Goal: Task Accomplishment & Management: Complete application form

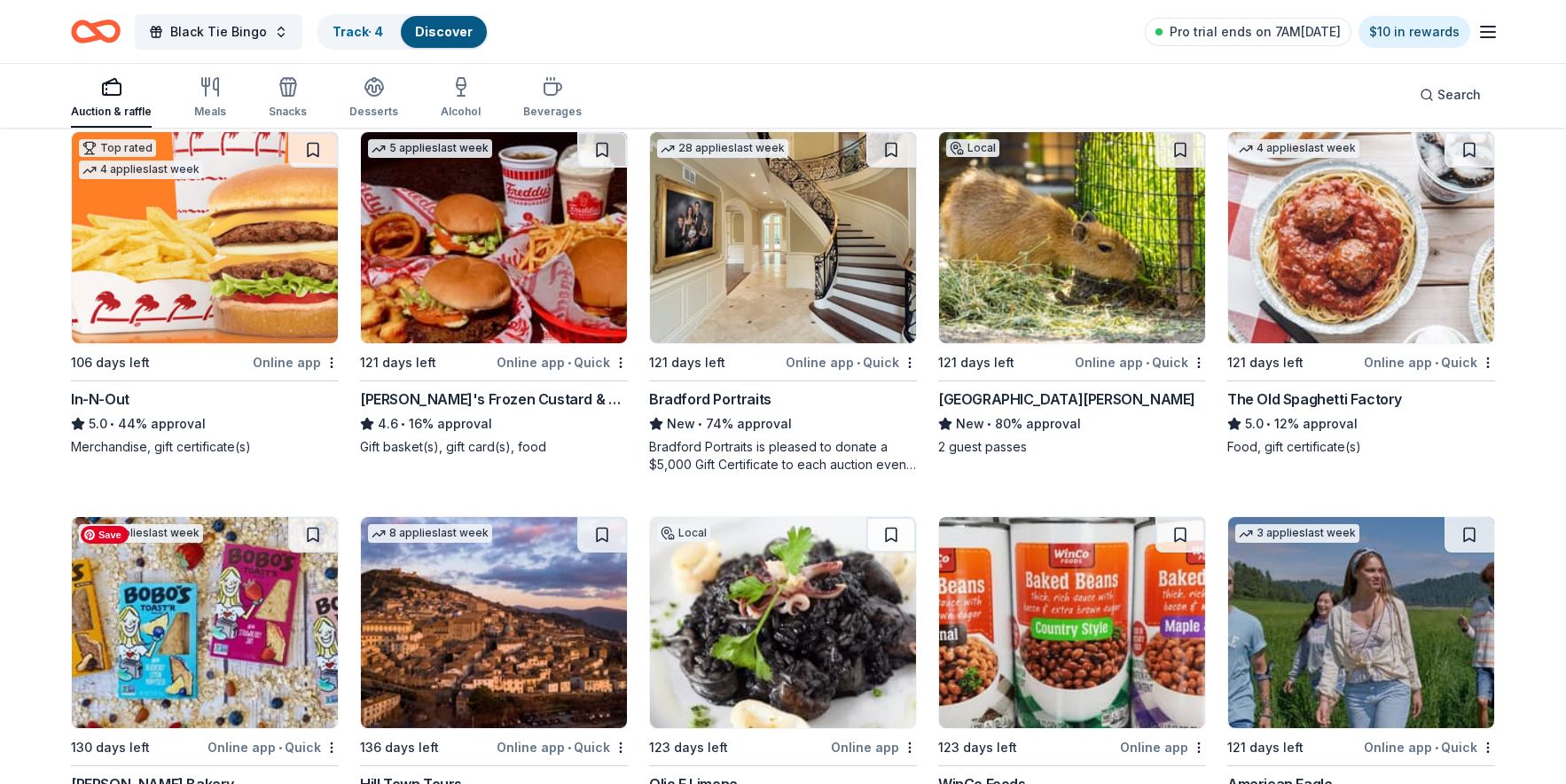
scroll to position [2211, 0]
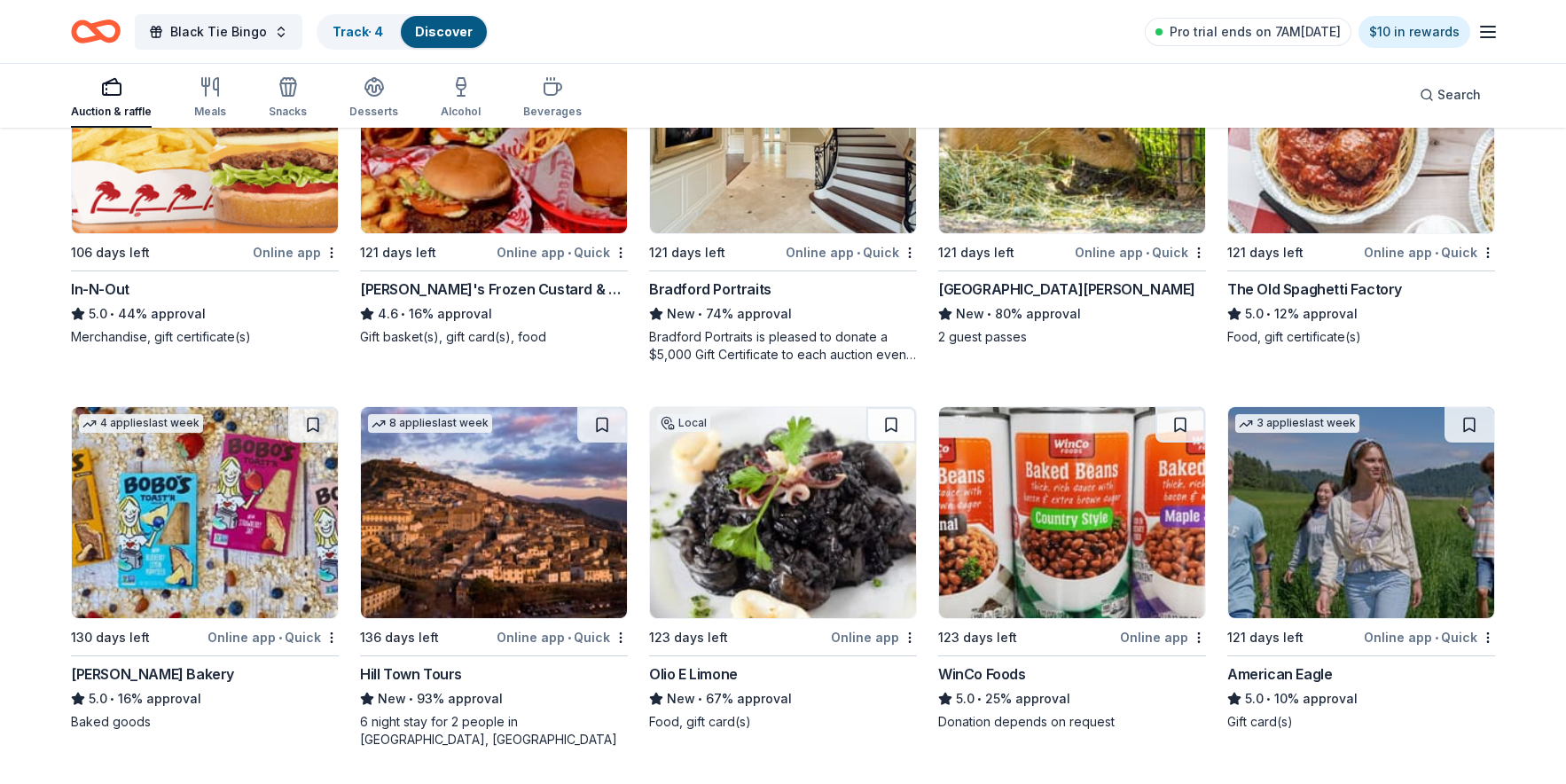
click at [402, 674] on div "Hill Town Tours" at bounding box center [411, 673] width 102 height 21
click at [1010, 670] on div "WinCo Foods" at bounding box center [982, 673] width 88 height 21
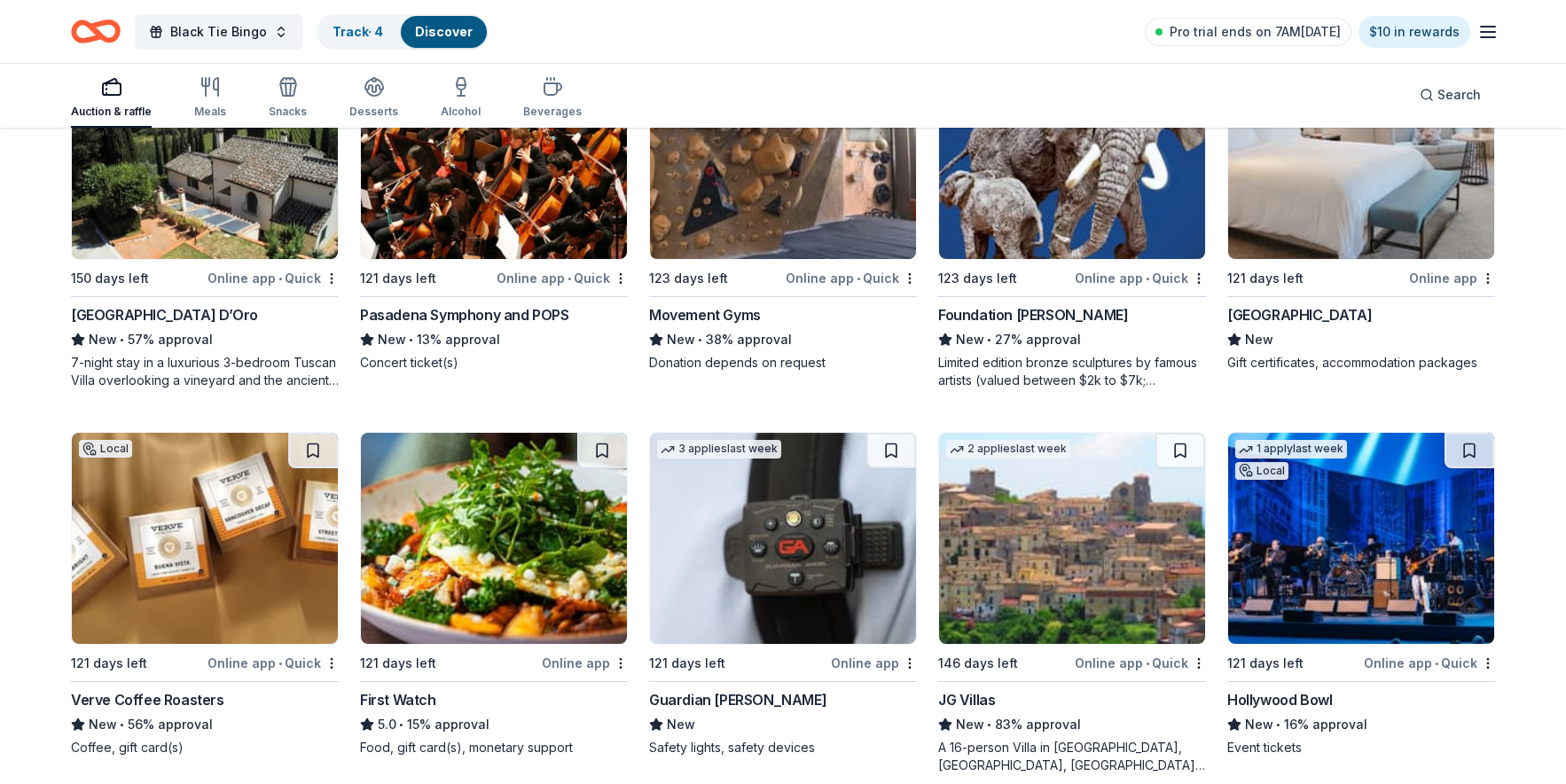
scroll to position [3043, 0]
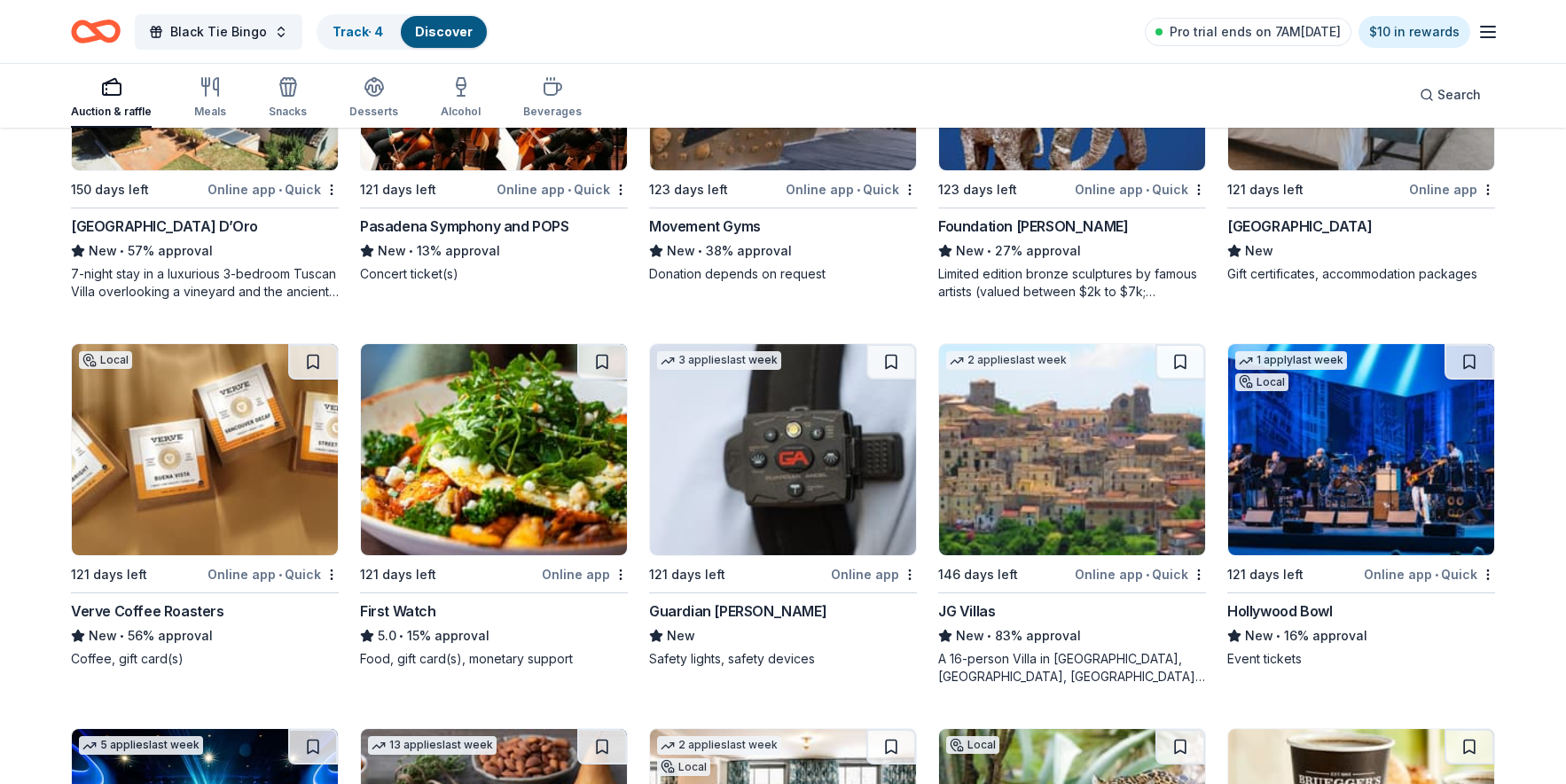
click at [179, 600] on div "Verve Coffee Roasters" at bounding box center [147, 610] width 154 height 21
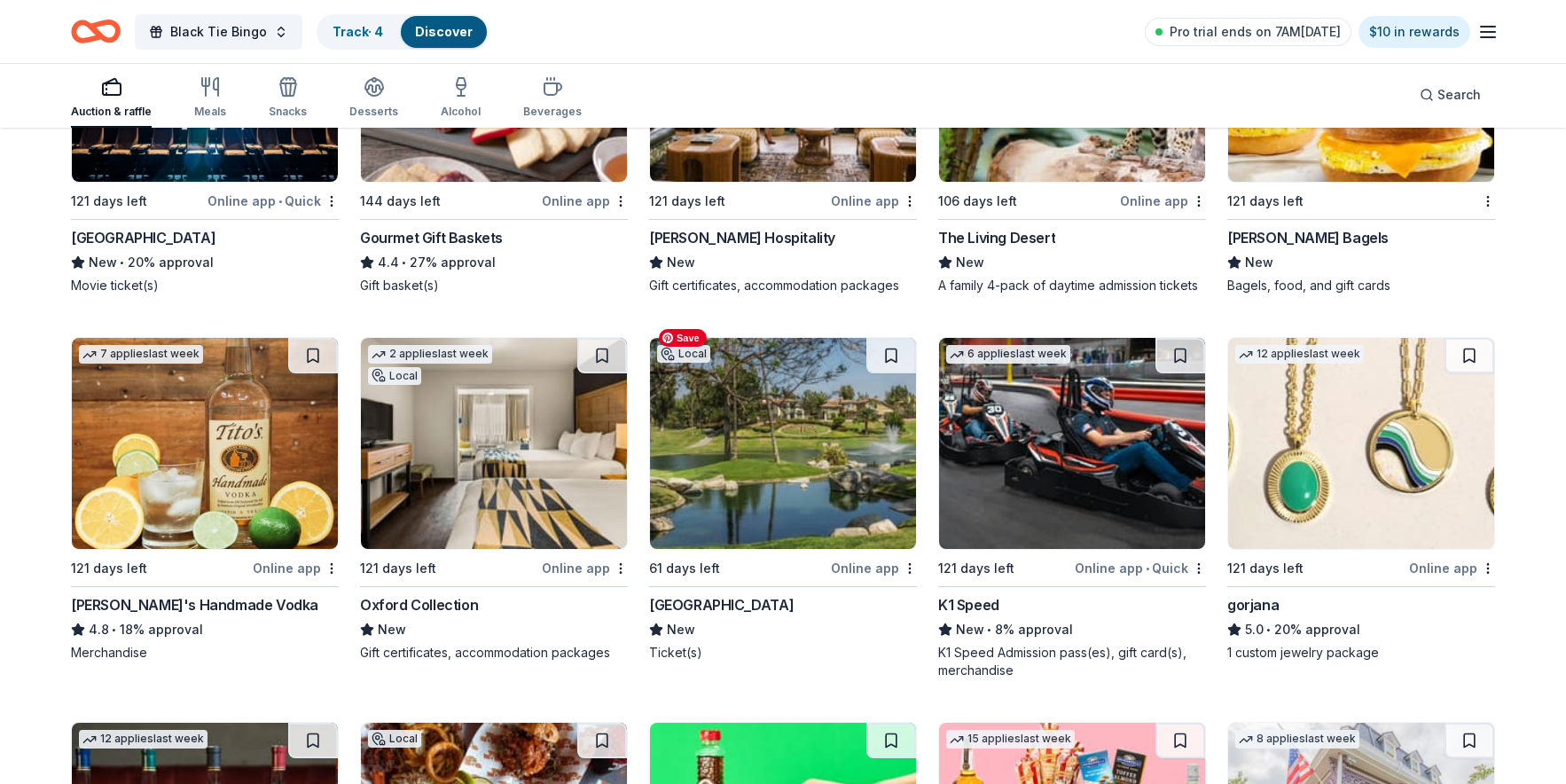
scroll to position [3818, 0]
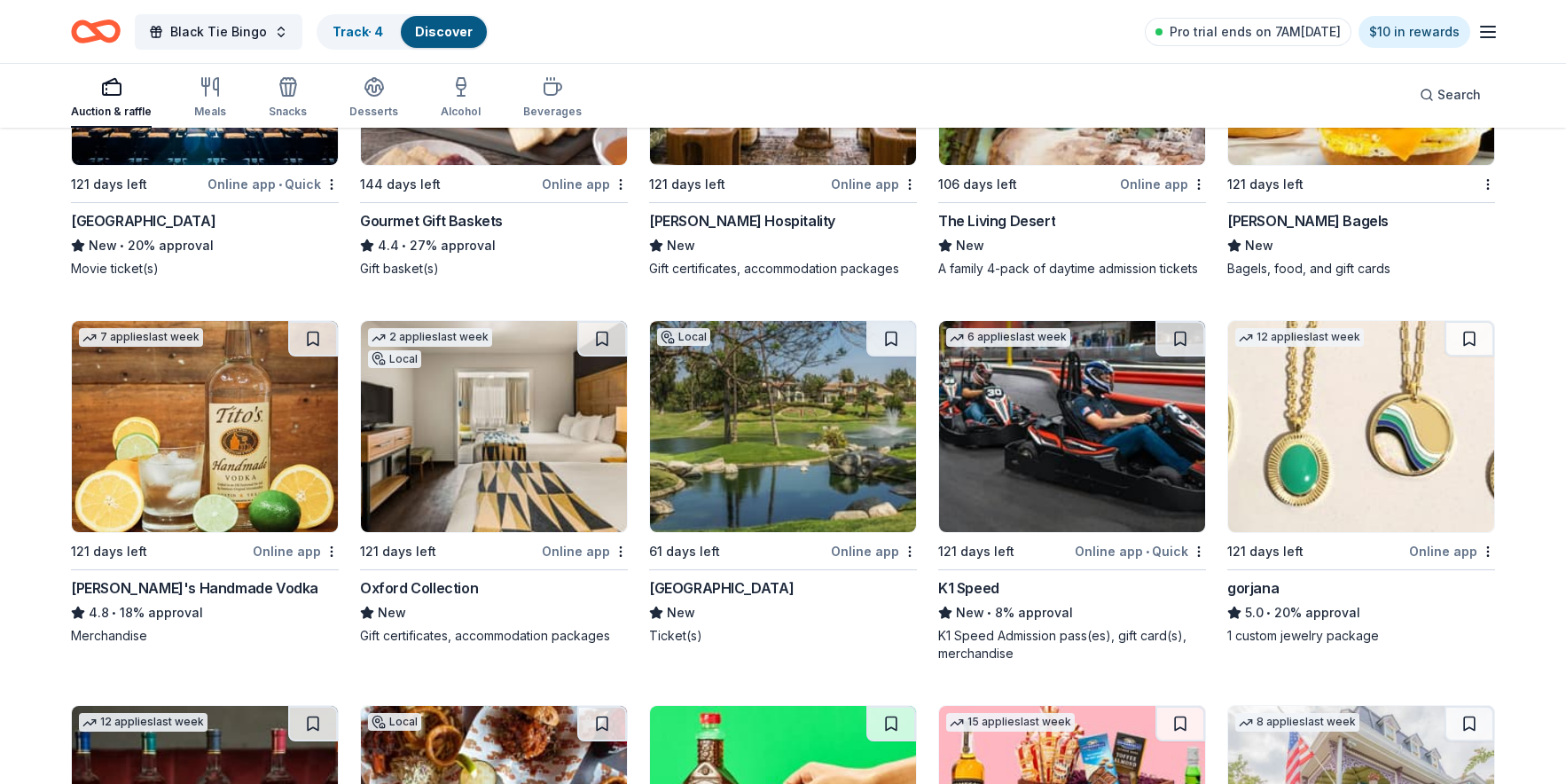
click at [1266, 577] on div "gorjana" at bounding box center [1252, 587] width 52 height 21
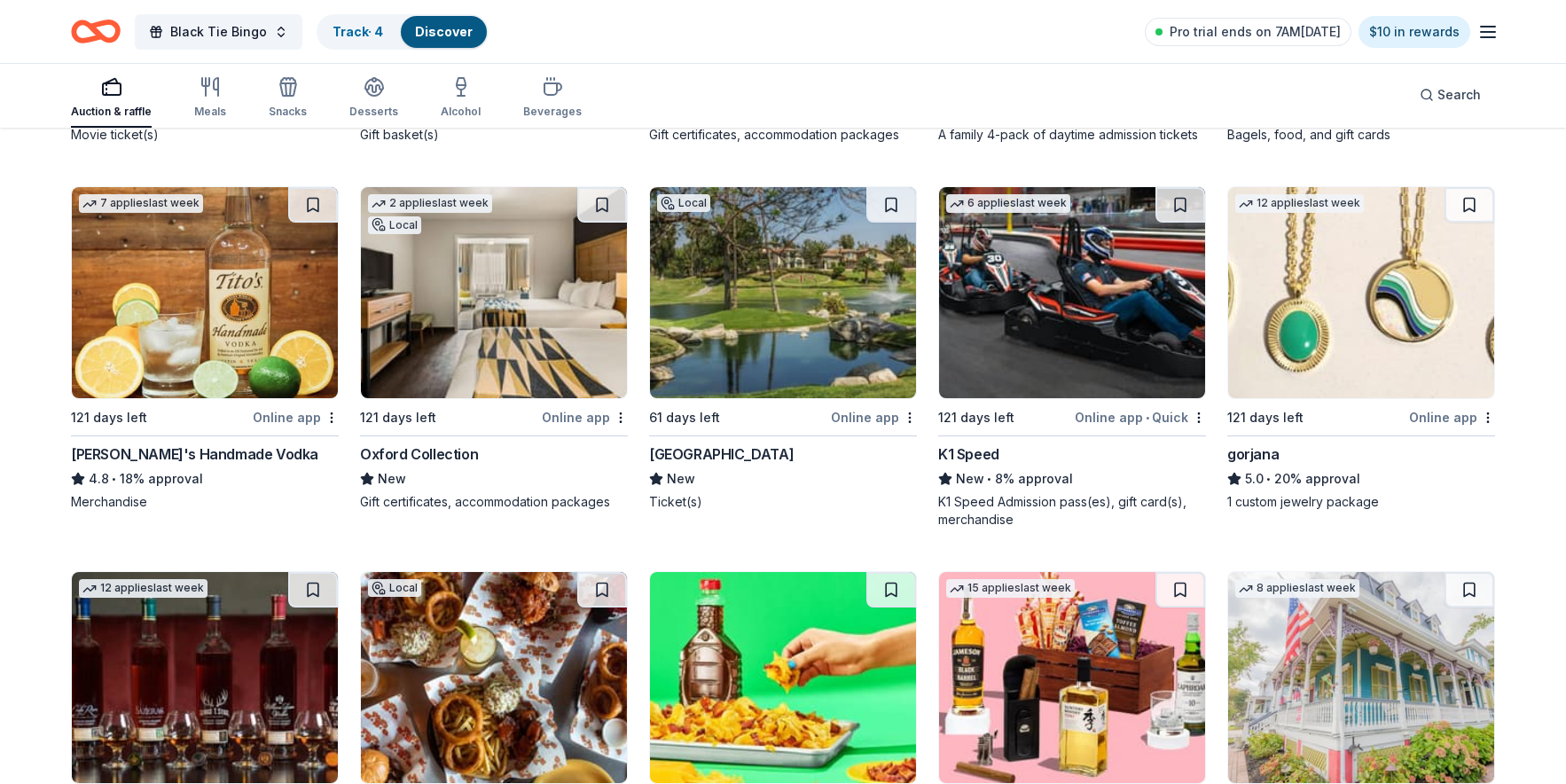
scroll to position [4132, 0]
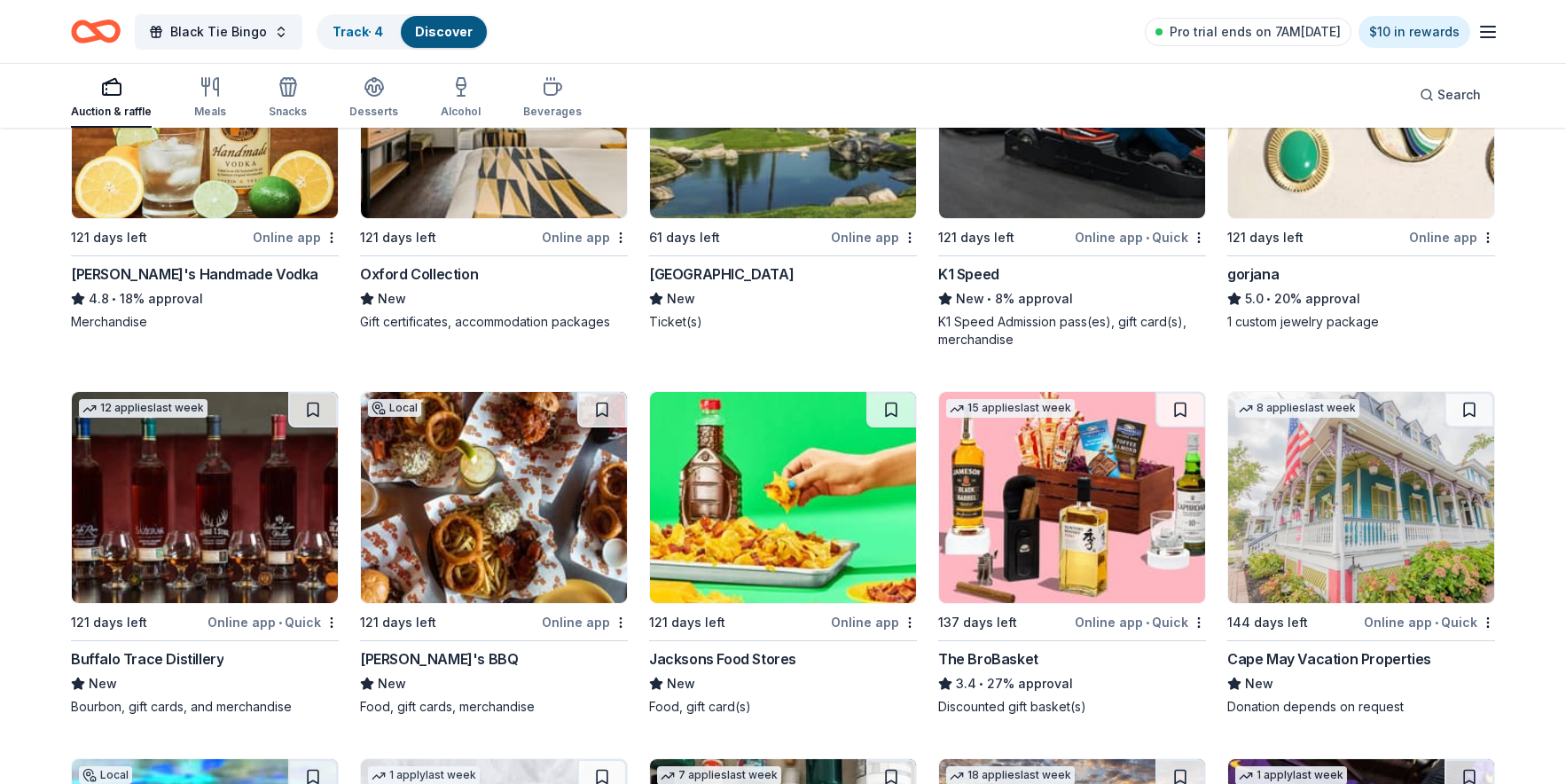
click at [1333, 648] on div "Cape May Vacation Properties" at bounding box center [1329, 658] width 204 height 21
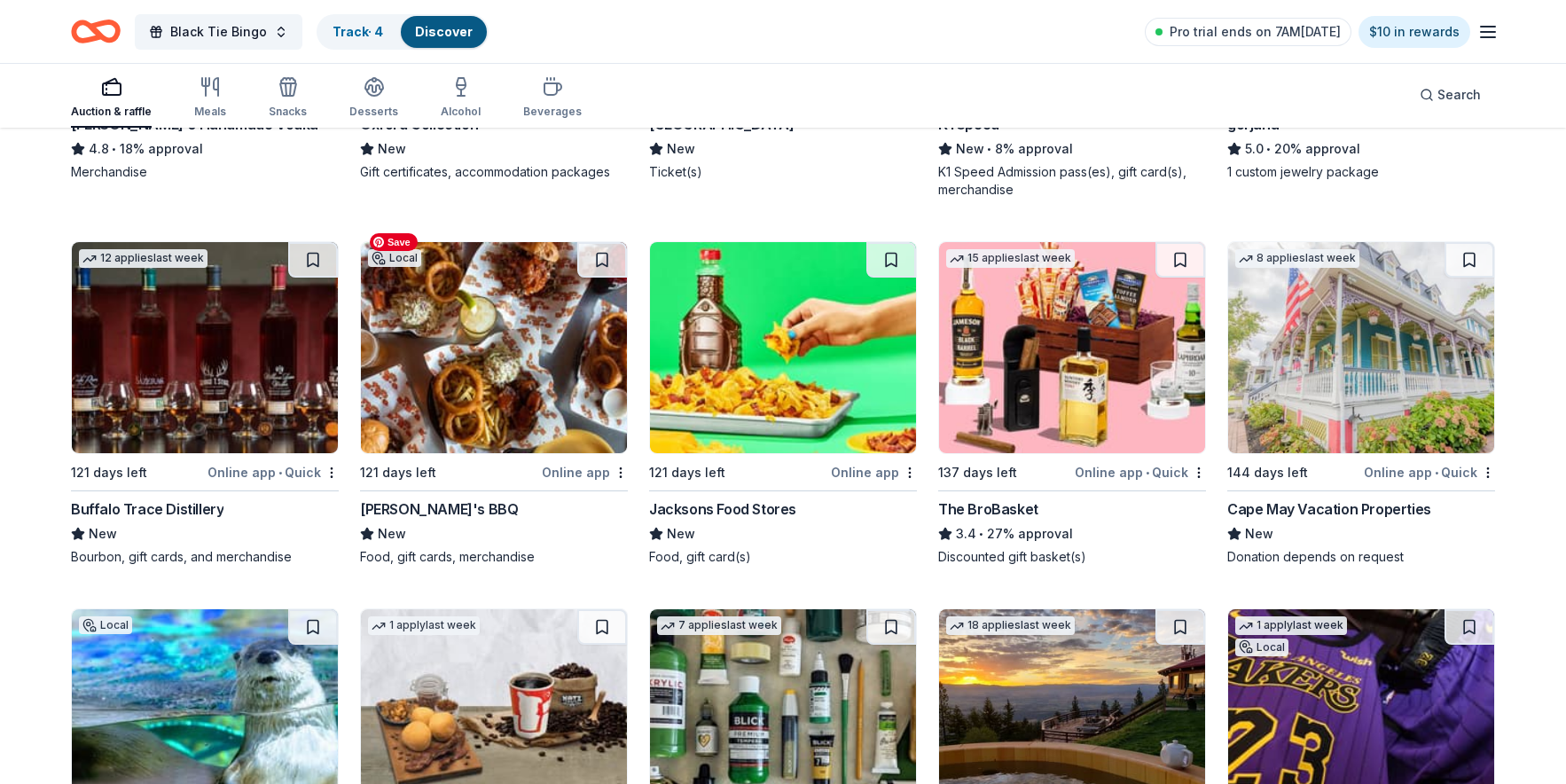
scroll to position [4361, 0]
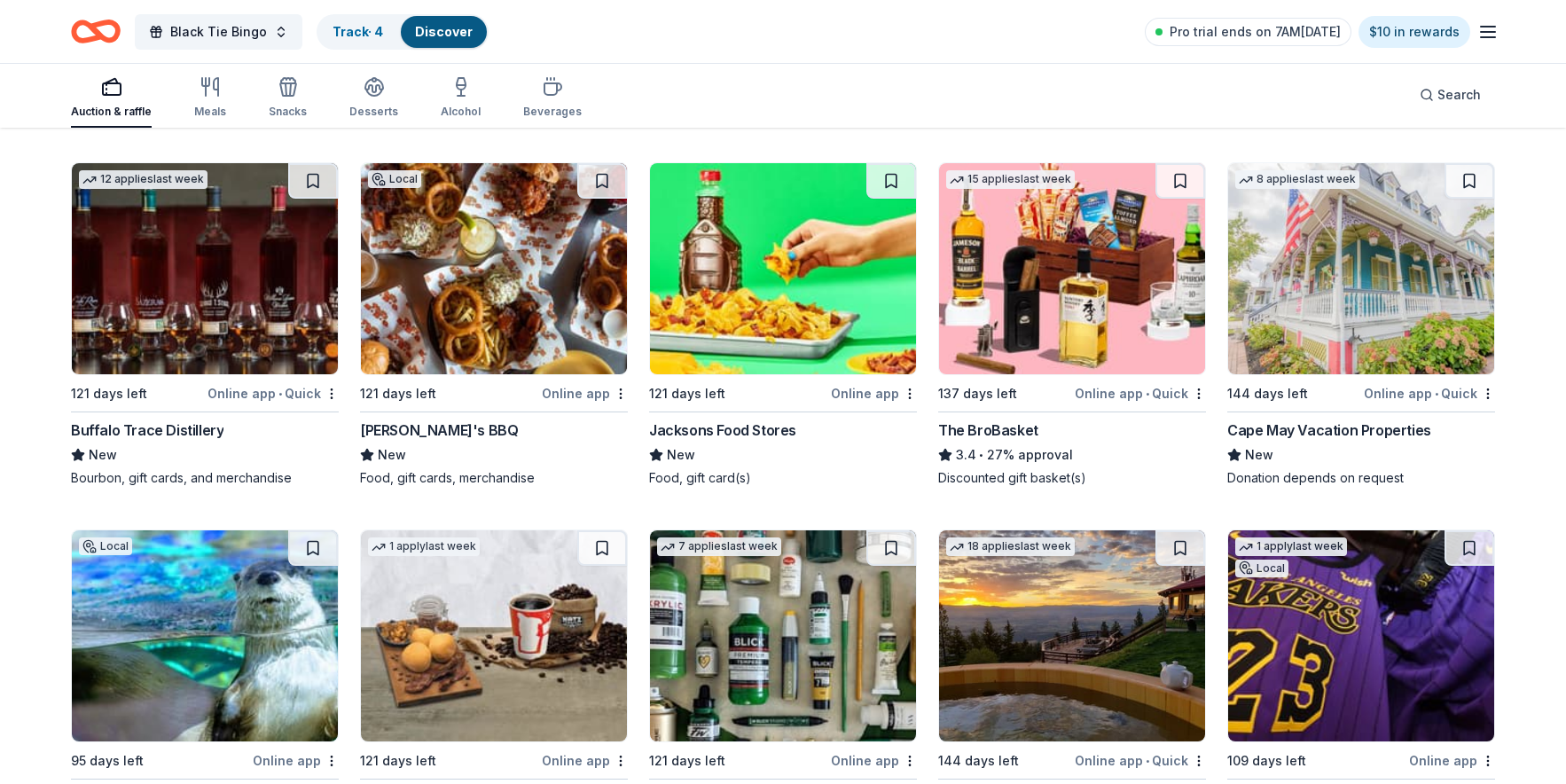
click at [141, 420] on div "Buffalo Trace Distillery" at bounding box center [147, 430] width 153 height 21
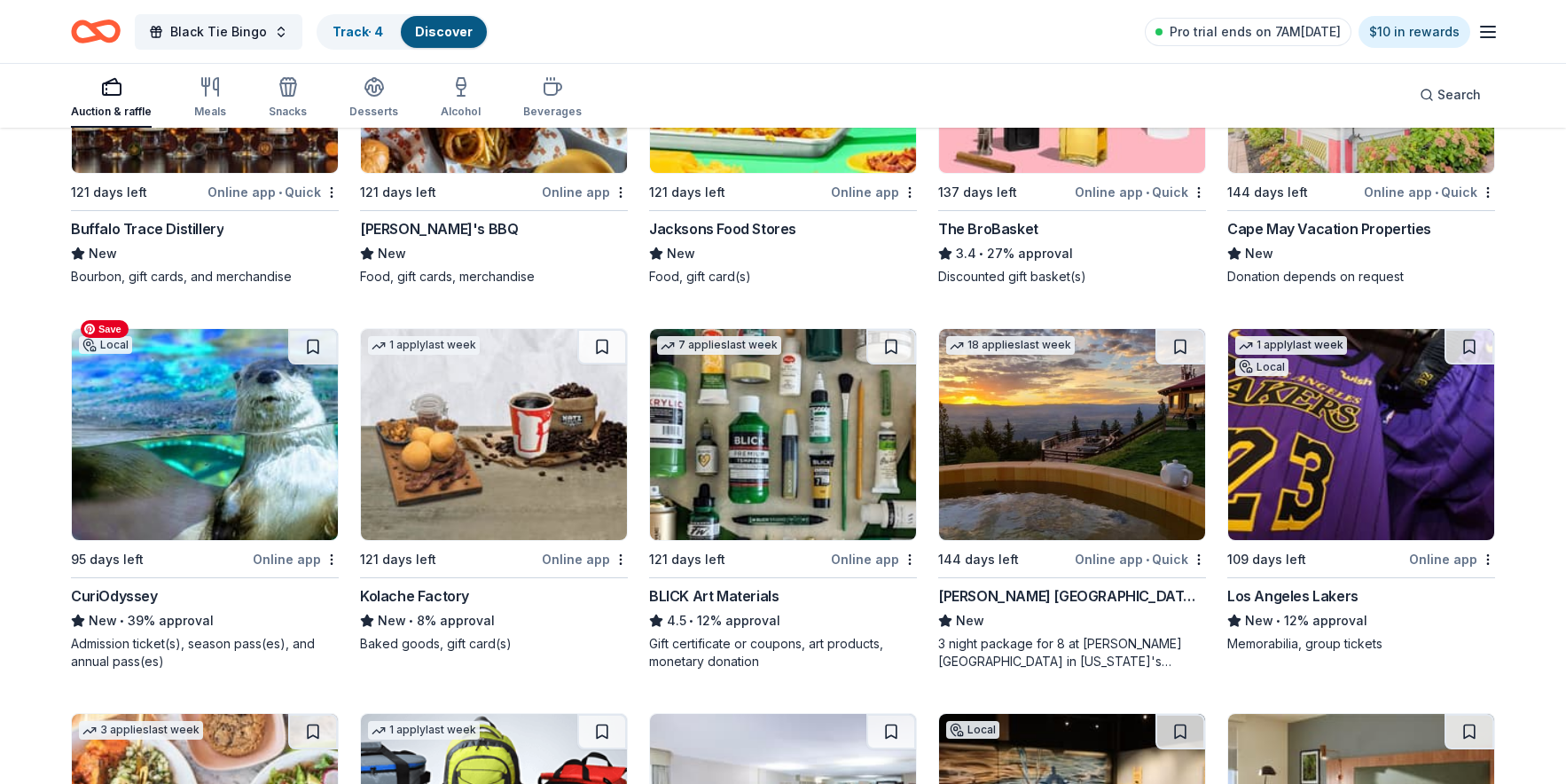
scroll to position [4692, 0]
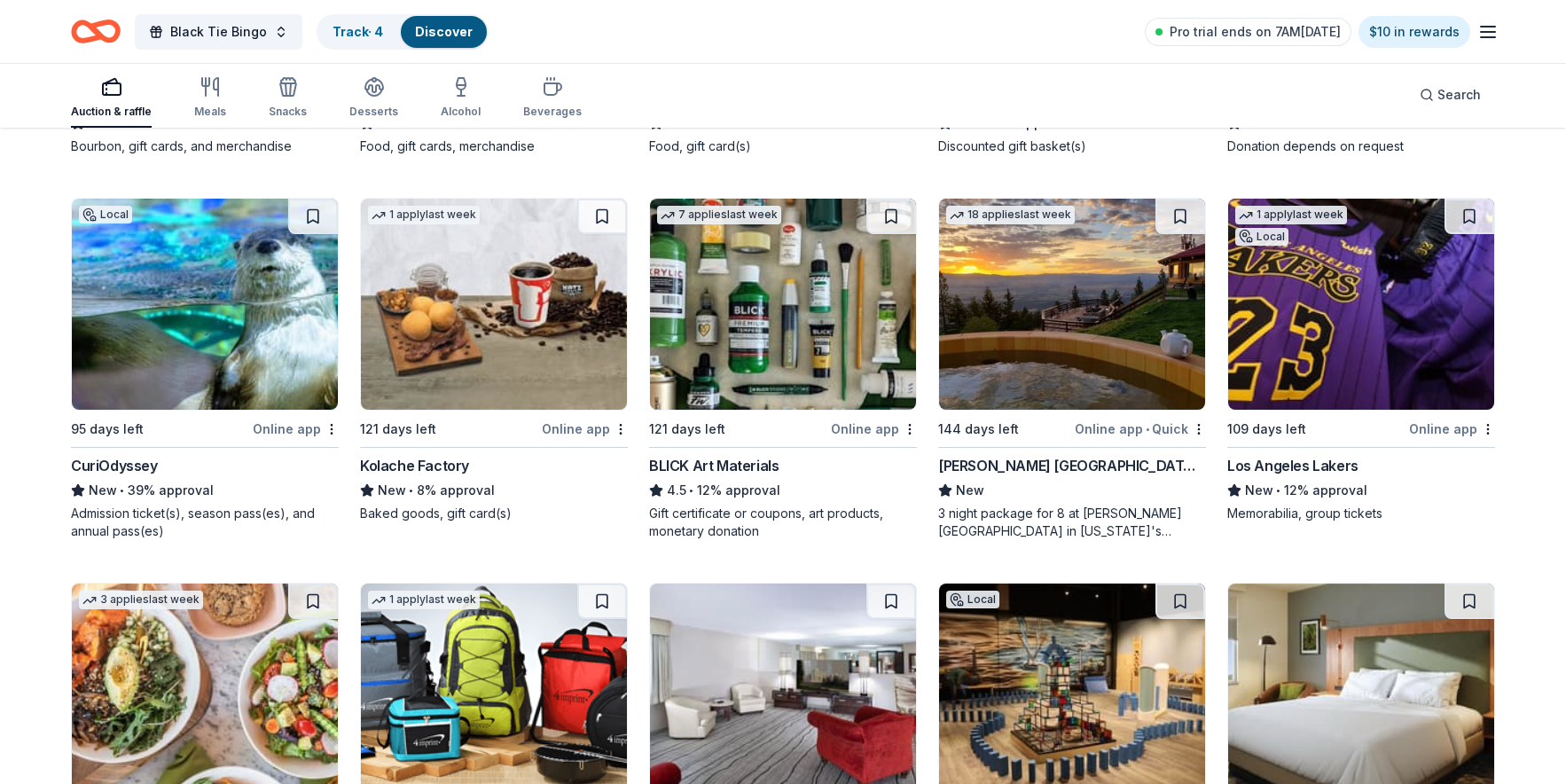
click at [1017, 455] on div "Downing Mountain Lodge and Retreat" at bounding box center [1072, 465] width 268 height 21
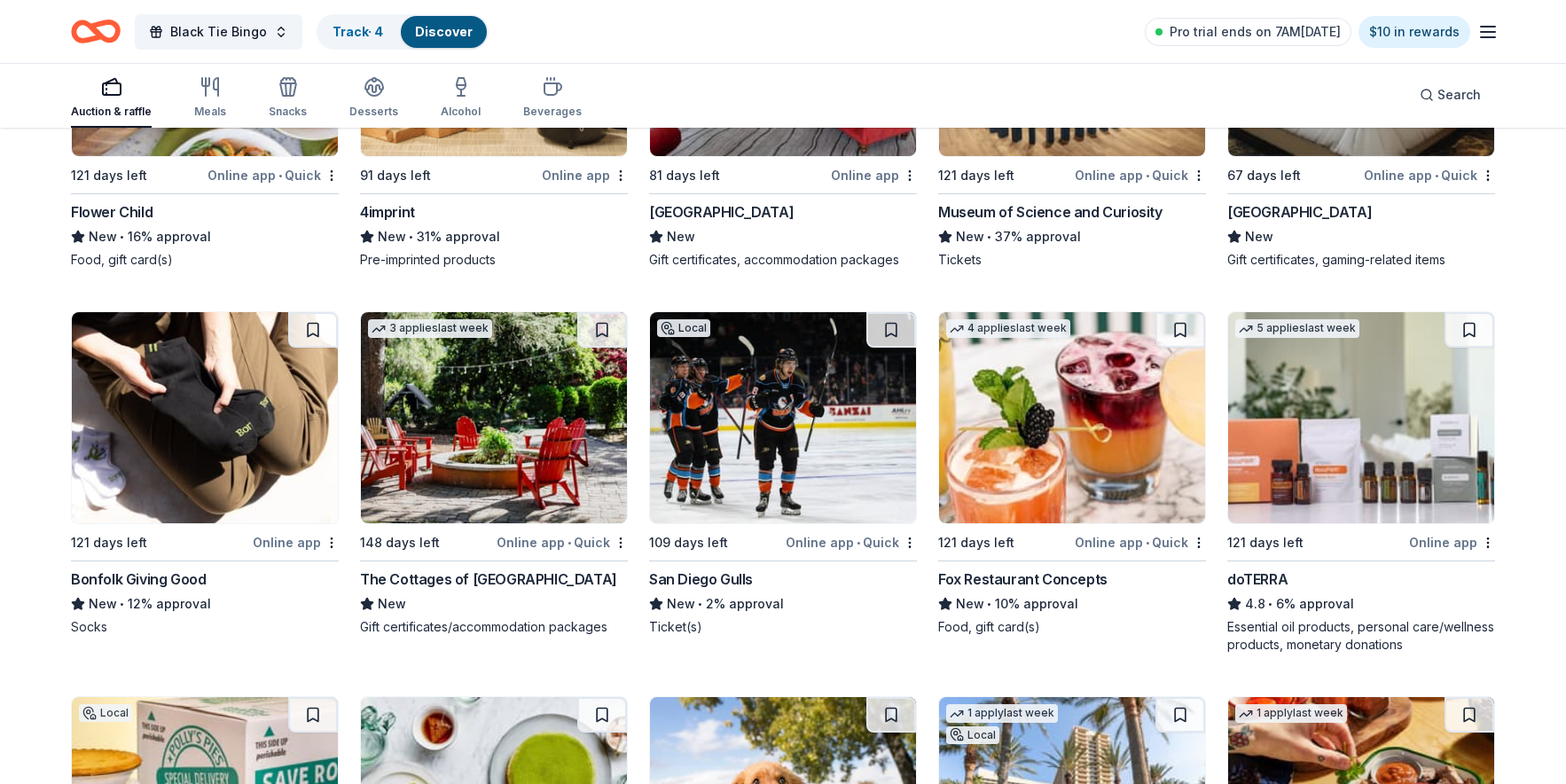
scroll to position [5584, 0]
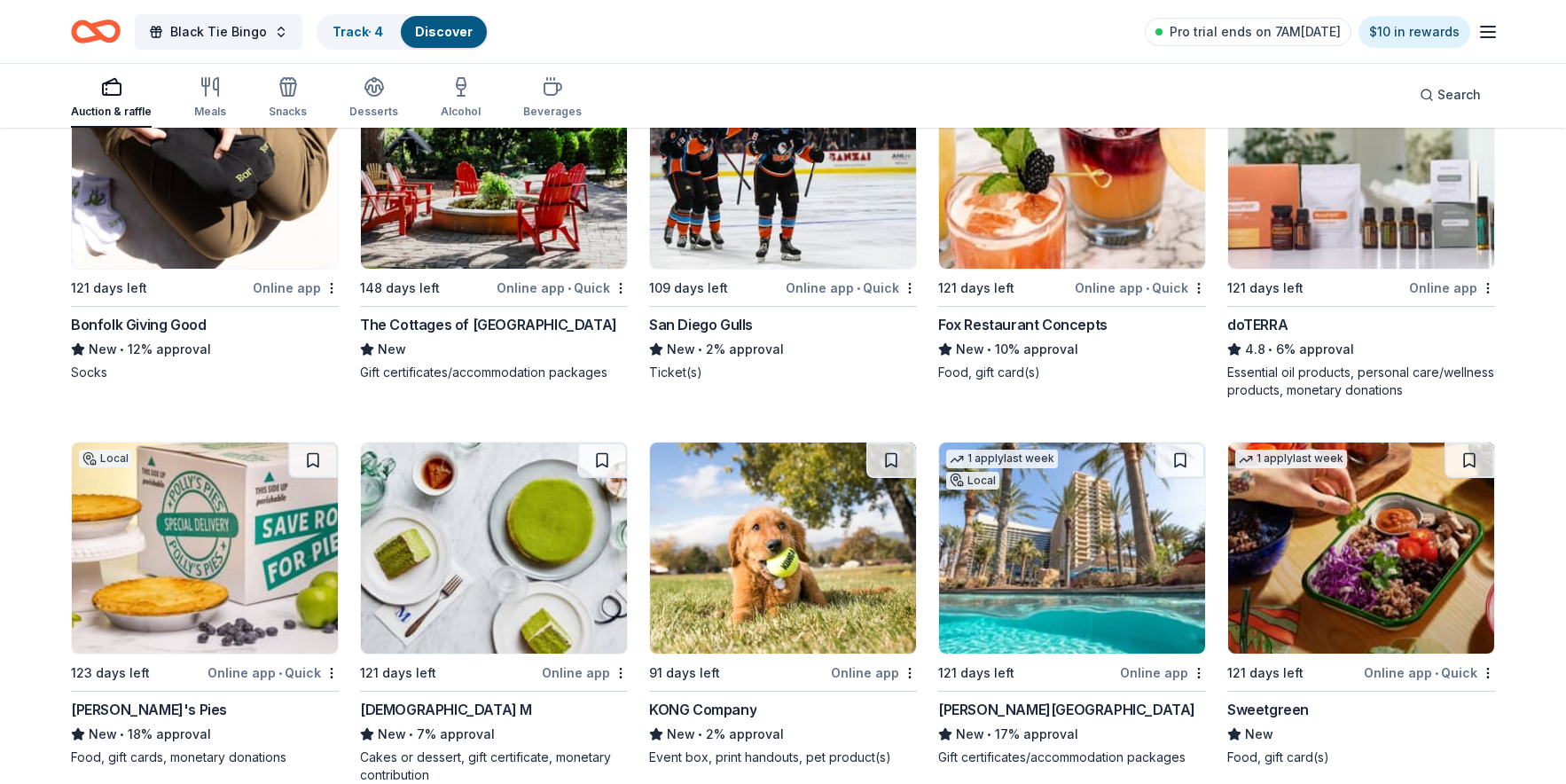
click at [989, 699] on div "[PERSON_NAME][GEOGRAPHIC_DATA]" at bounding box center [1066, 709] width 257 height 21
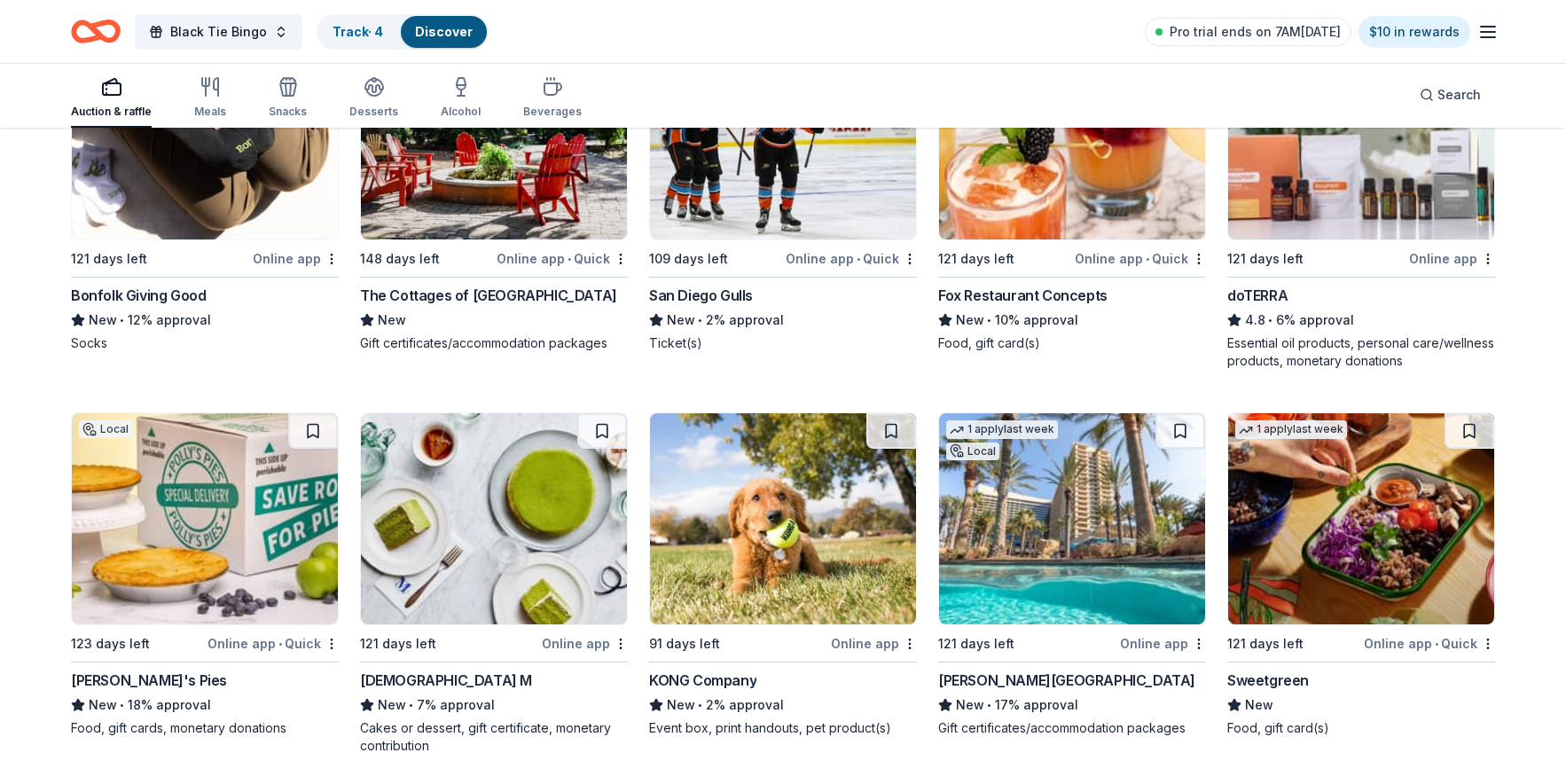
scroll to position [5701, 0]
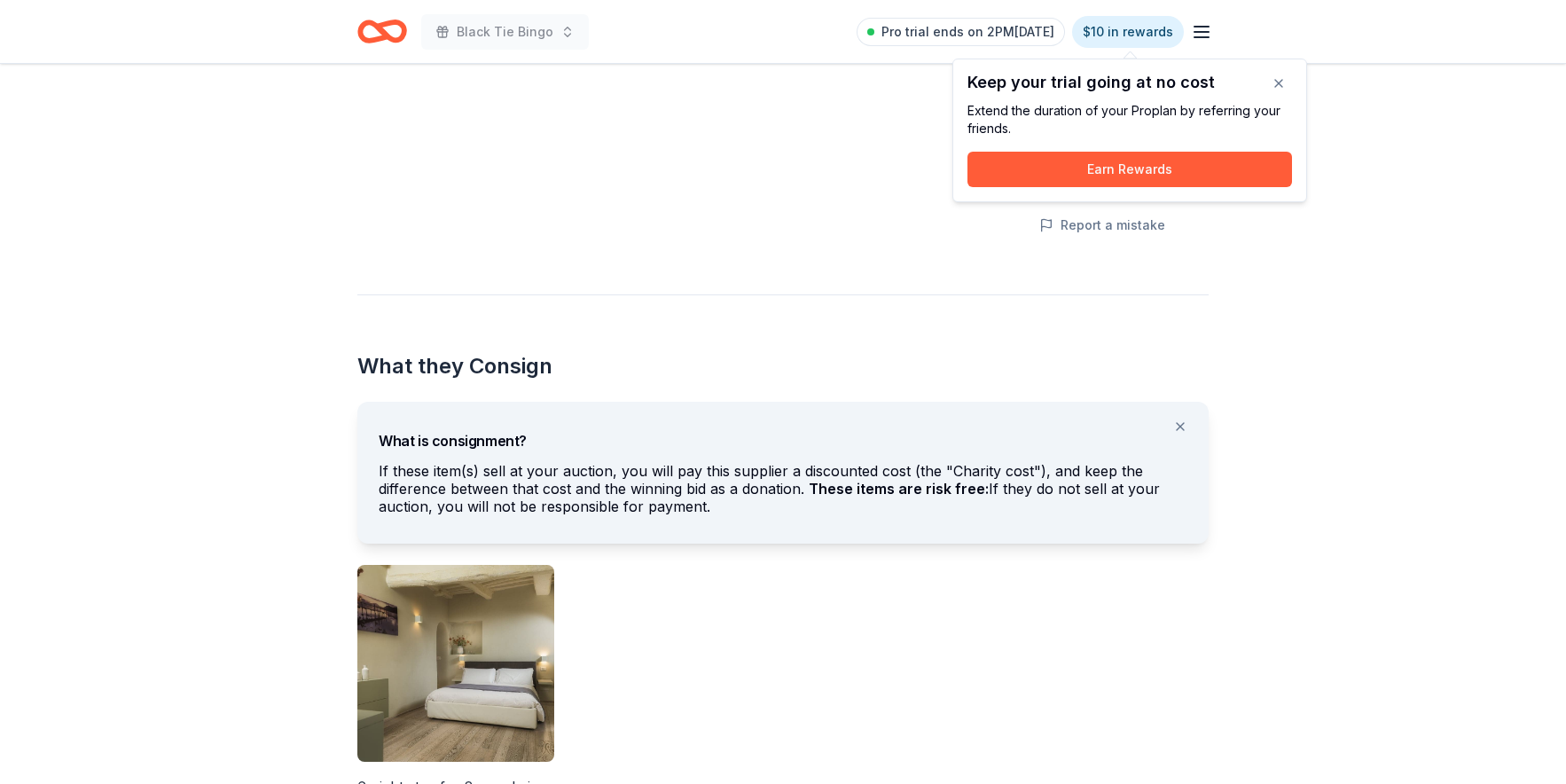
scroll to position [1083, 0]
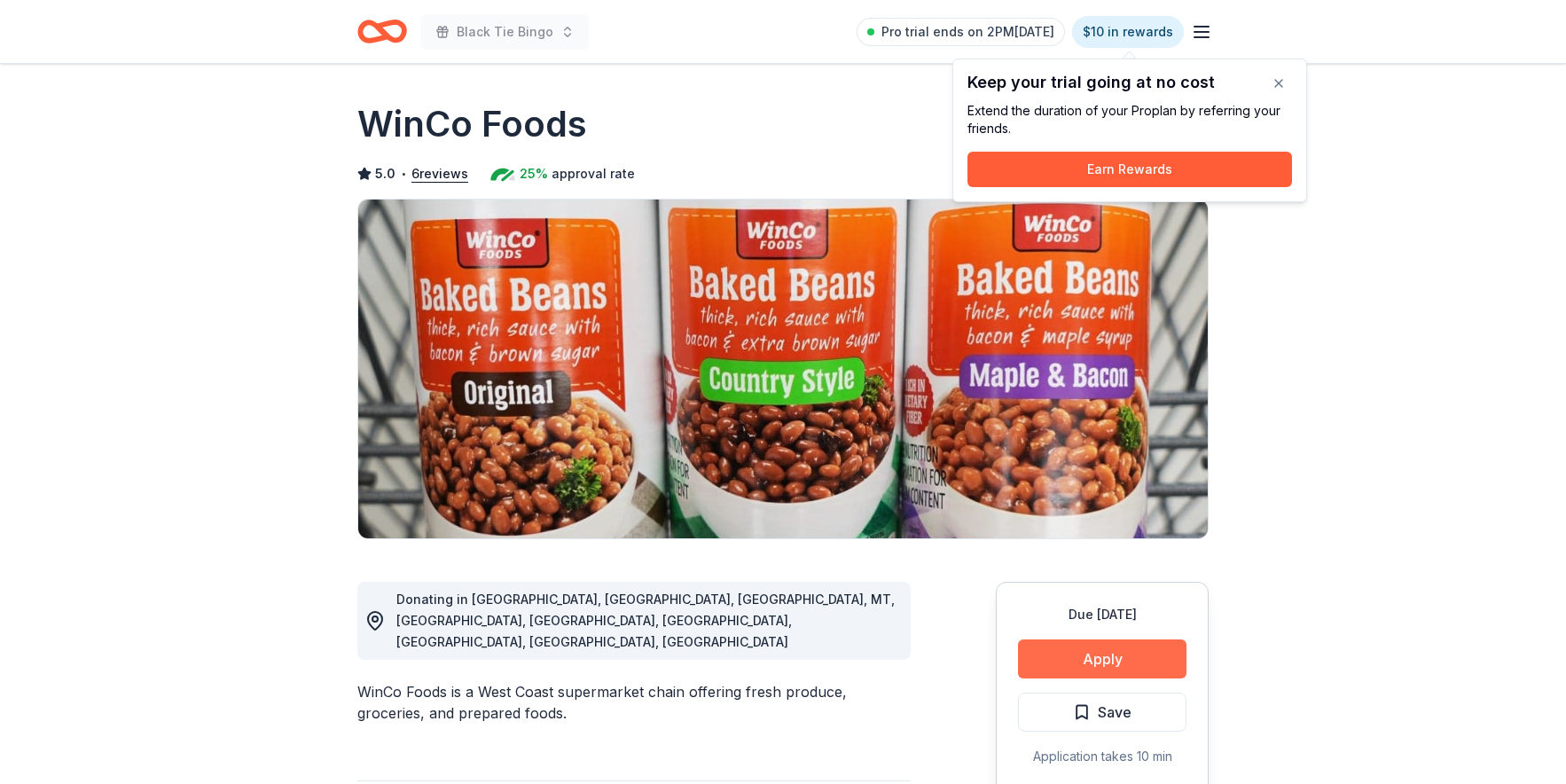
click at [1073, 651] on button "Apply" at bounding box center [1102, 659] width 168 height 39
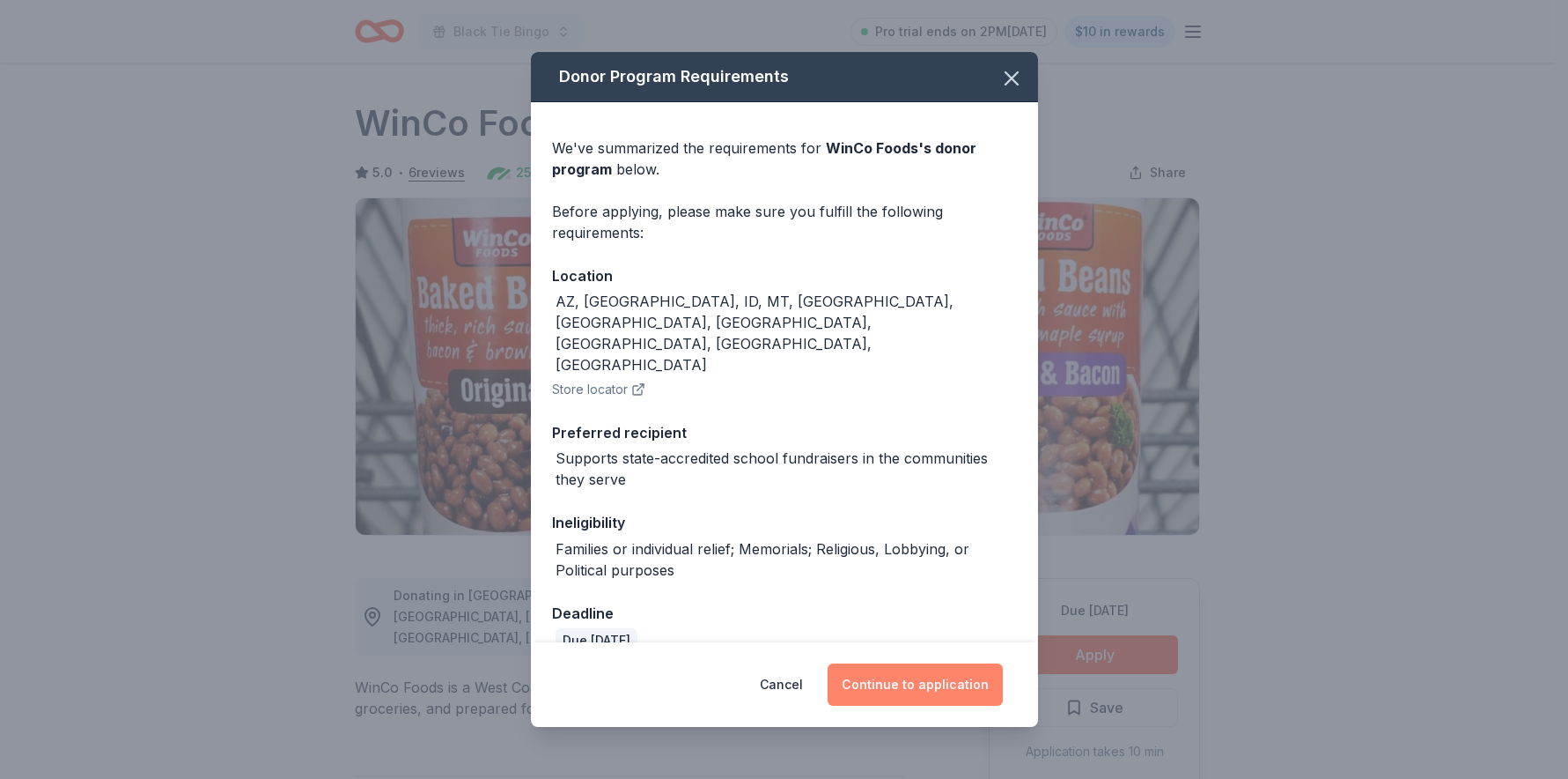
click at [894, 681] on button "Continue to application" at bounding box center [915, 684] width 175 height 42
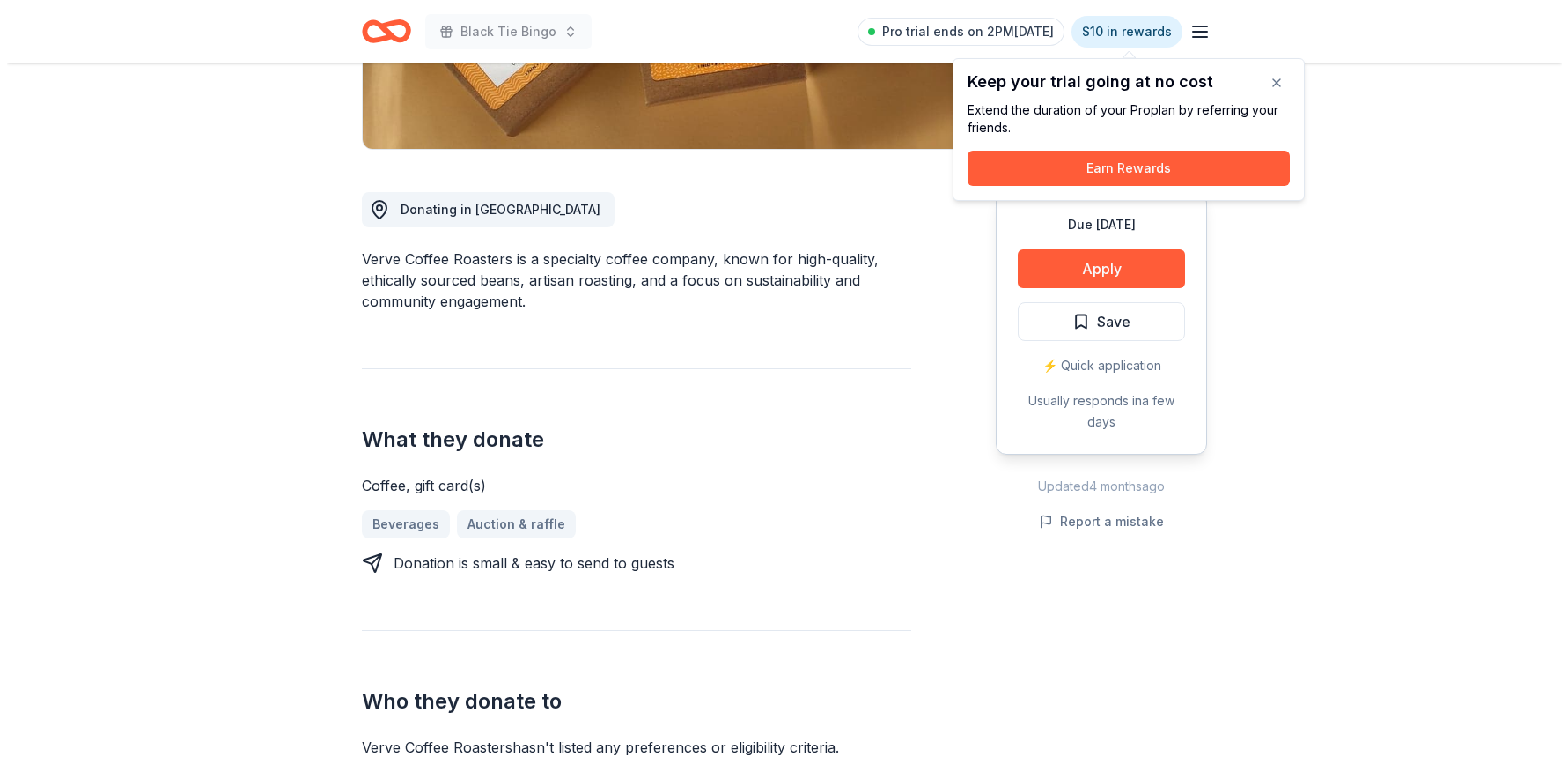
scroll to position [385, 0]
click at [1101, 271] on button "Apply" at bounding box center [1093, 269] width 167 height 39
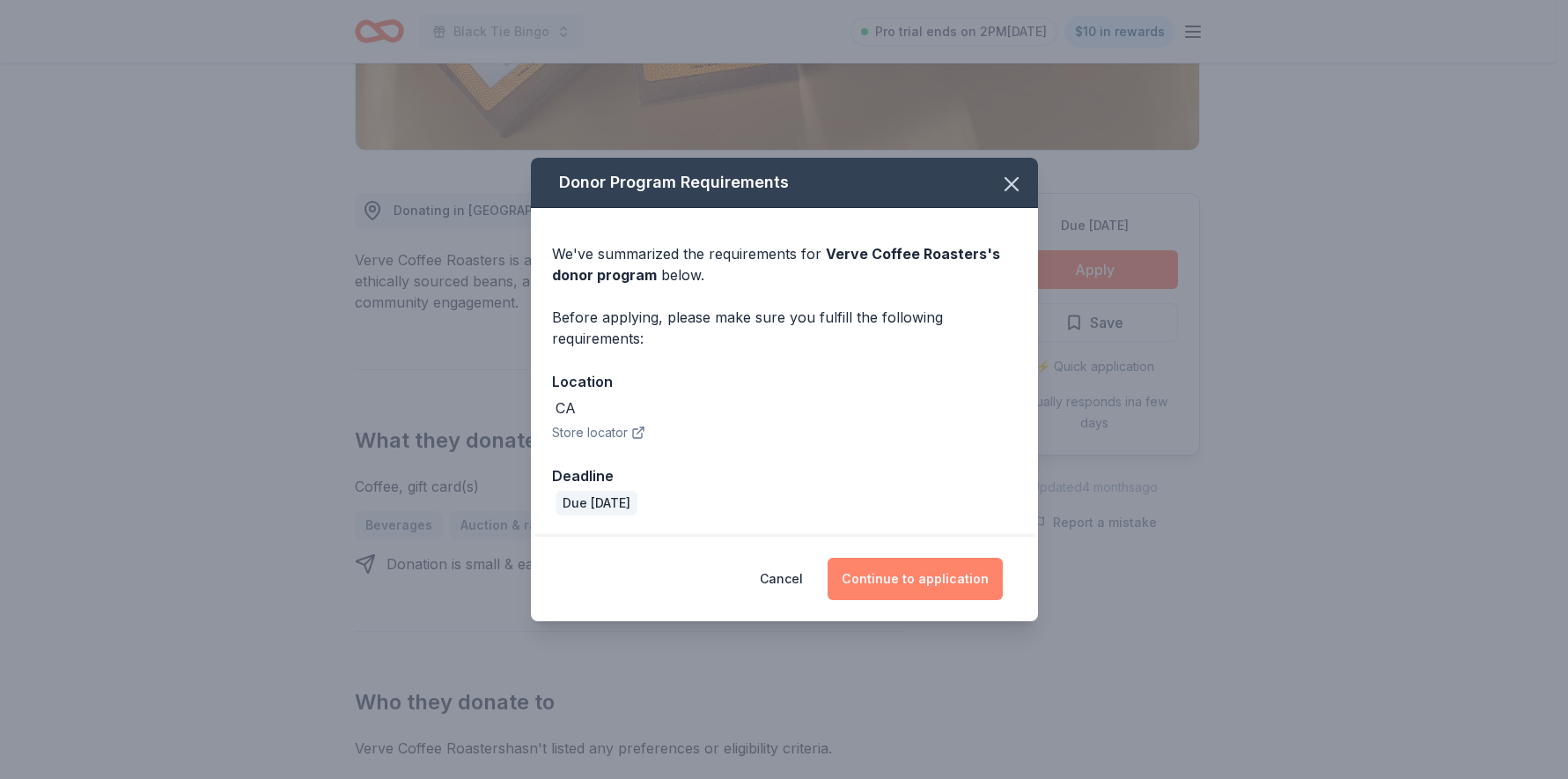
click at [909, 576] on button "Continue to application" at bounding box center [915, 579] width 175 height 42
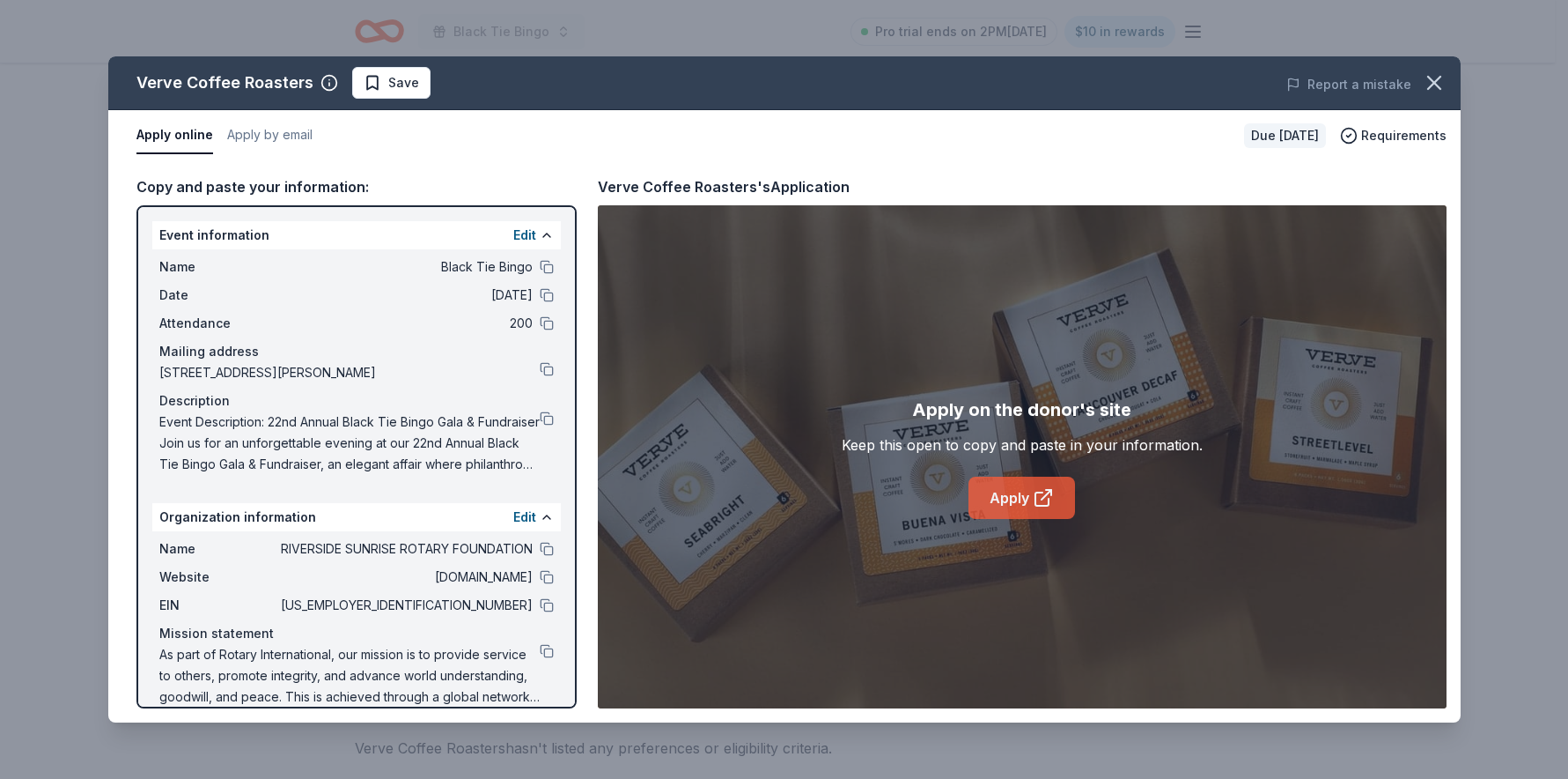
click at [1023, 496] on link "Apply" at bounding box center [1021, 497] width 106 height 42
click at [271, 135] on button "Apply by email" at bounding box center [270, 135] width 86 height 37
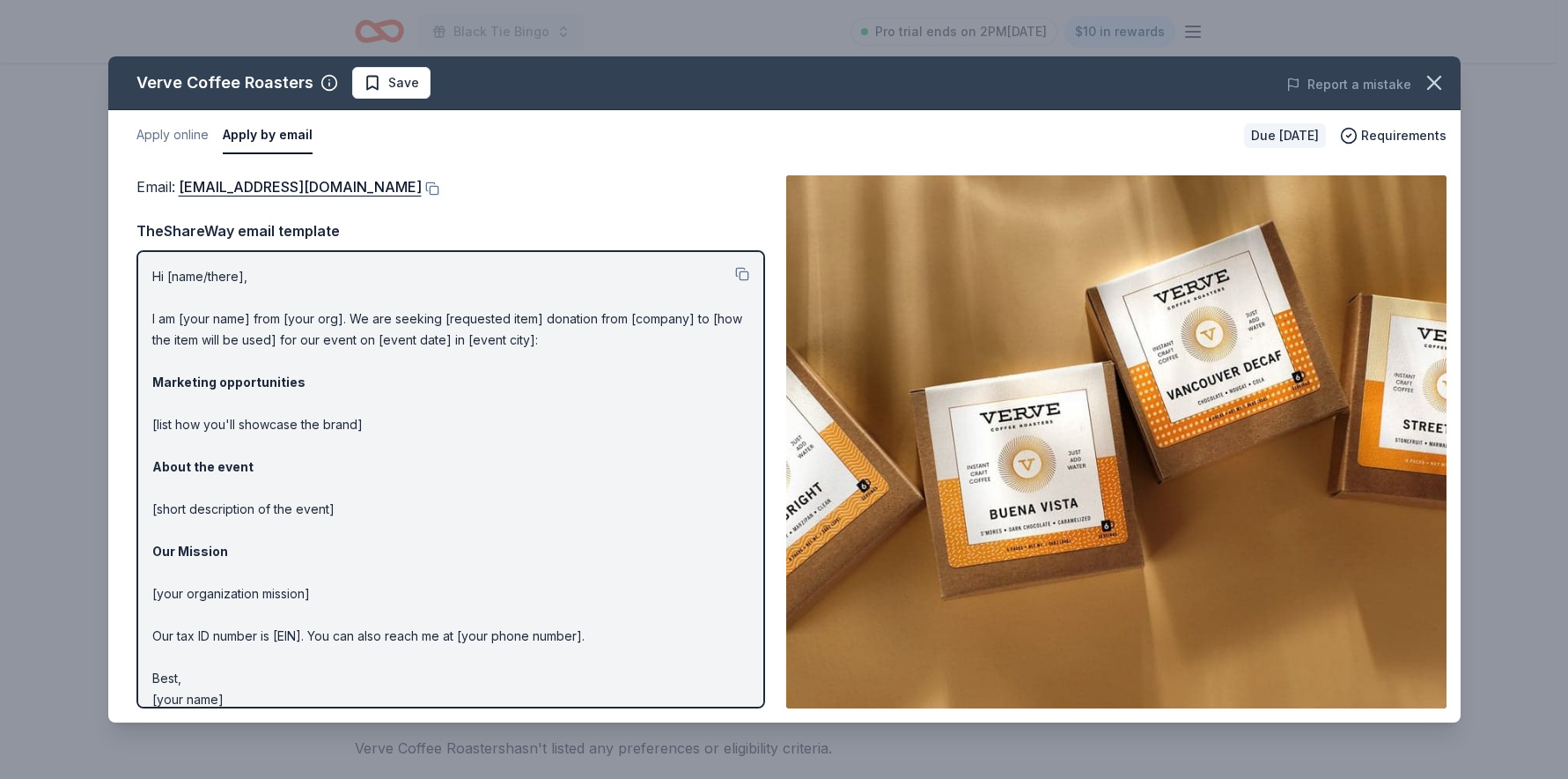
drag, startPoint x: 148, startPoint y: 278, endPoint x: 154, endPoint y: 292, distance: 15.2
click at [154, 292] on div "Hi [name/there], I am [your name] from [your org]. We are seeking [requested it…" at bounding box center [450, 478] width 629 height 458
click at [735, 274] on button at bounding box center [742, 274] width 14 height 14
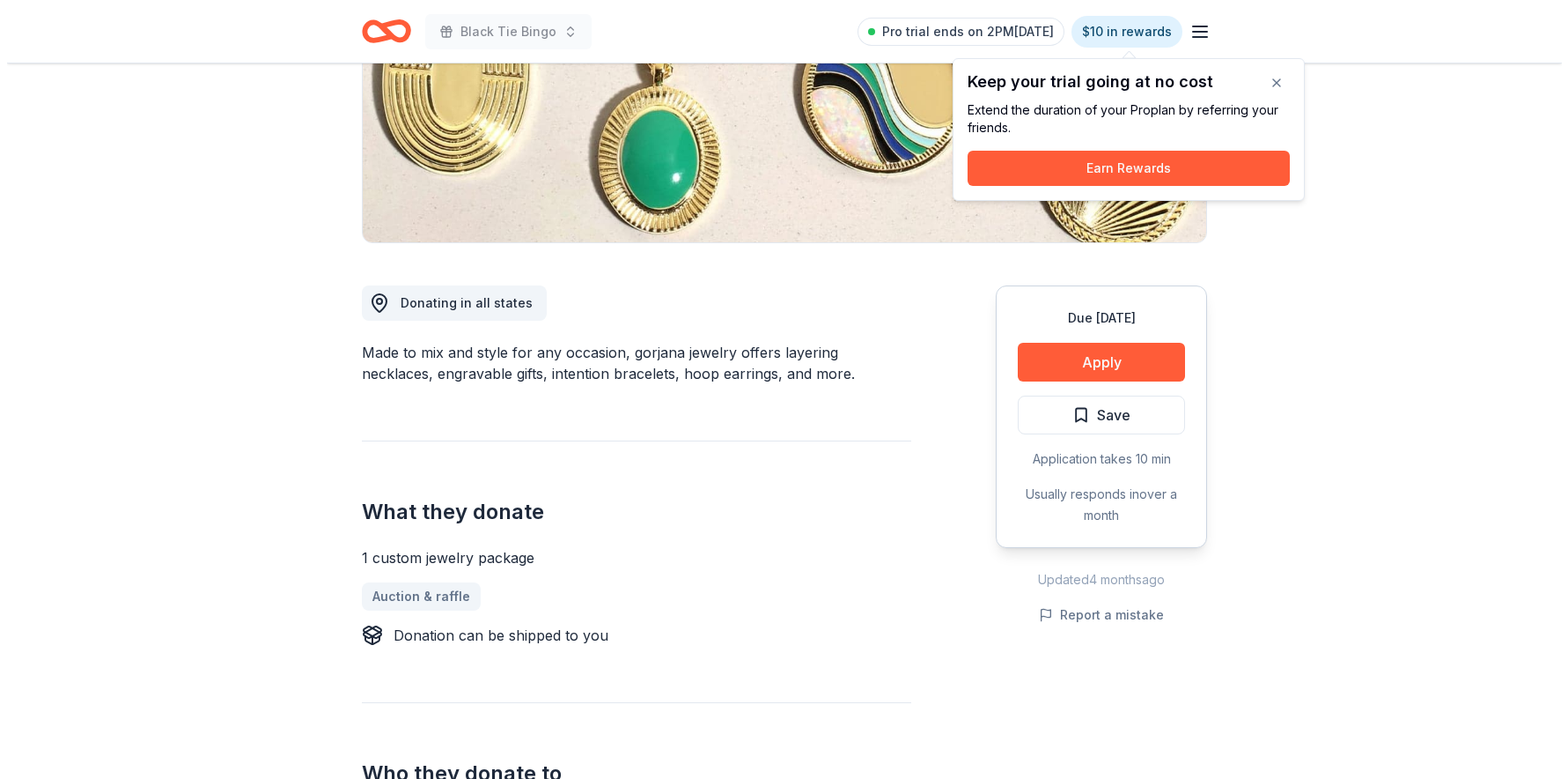
scroll to position [190, 0]
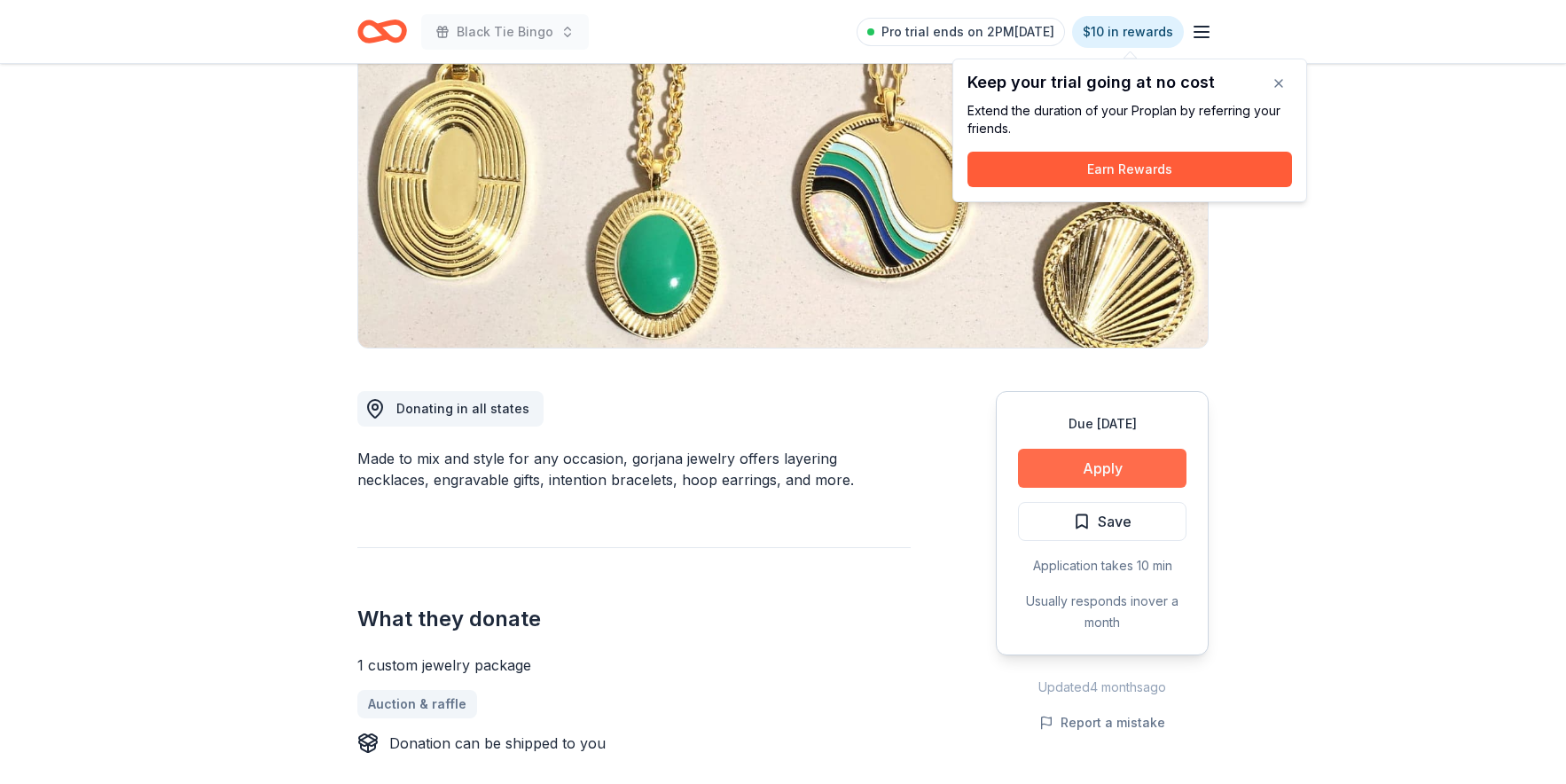
click at [1106, 460] on button "Apply" at bounding box center [1102, 468] width 168 height 39
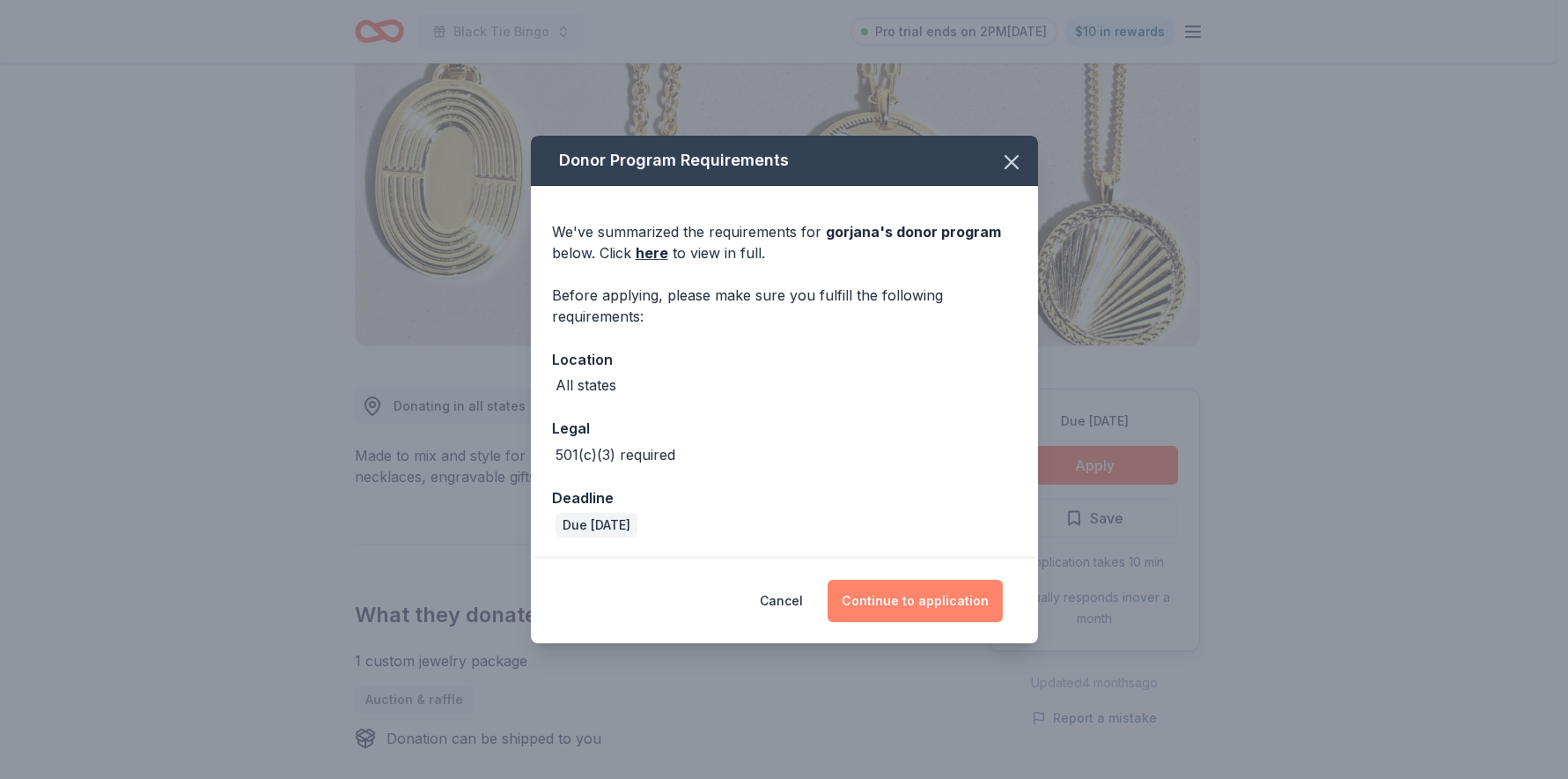
click at [958, 591] on button "Continue to application" at bounding box center [915, 600] width 175 height 42
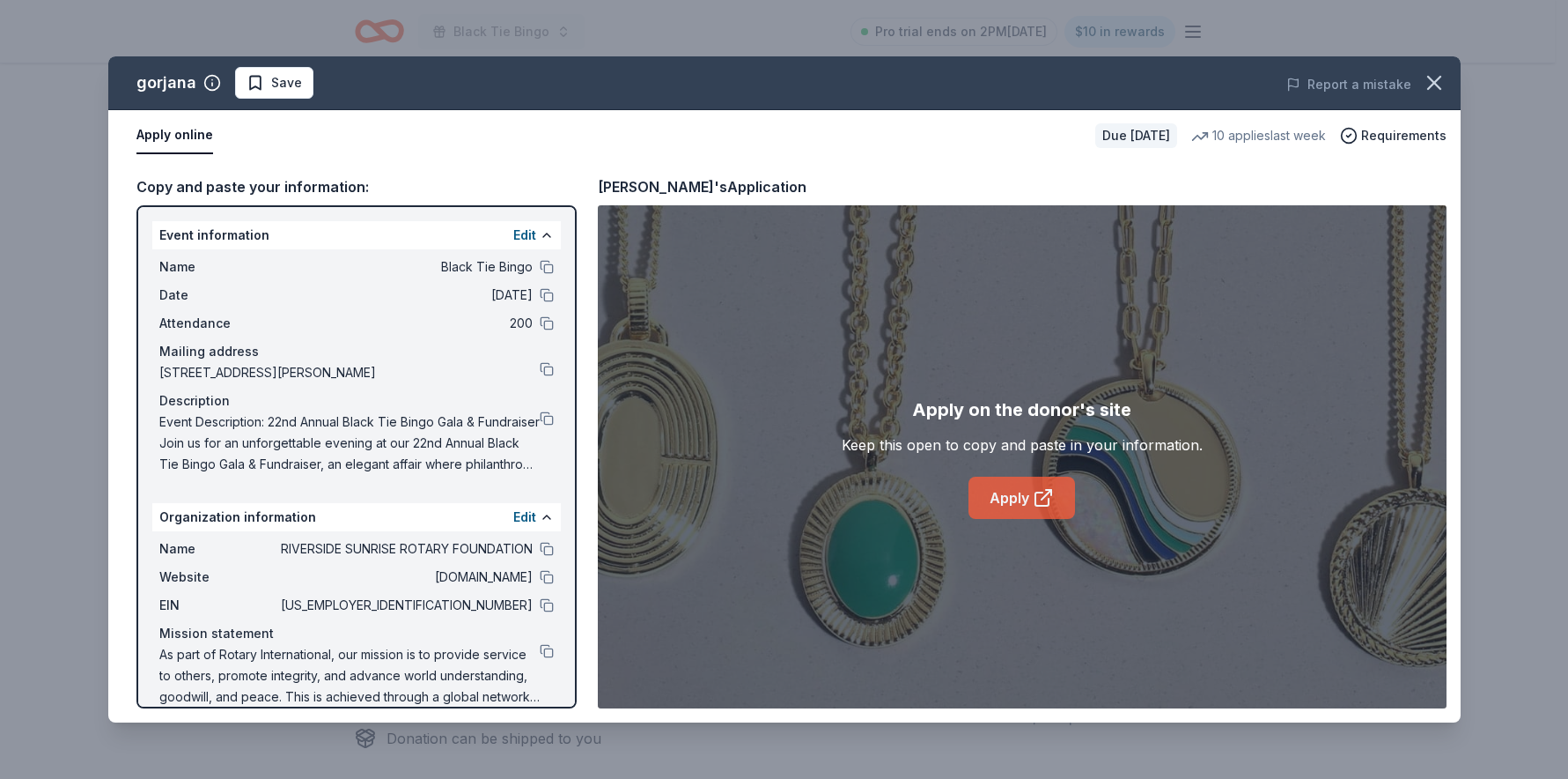
click at [1010, 500] on link "Apply" at bounding box center [1021, 497] width 106 height 42
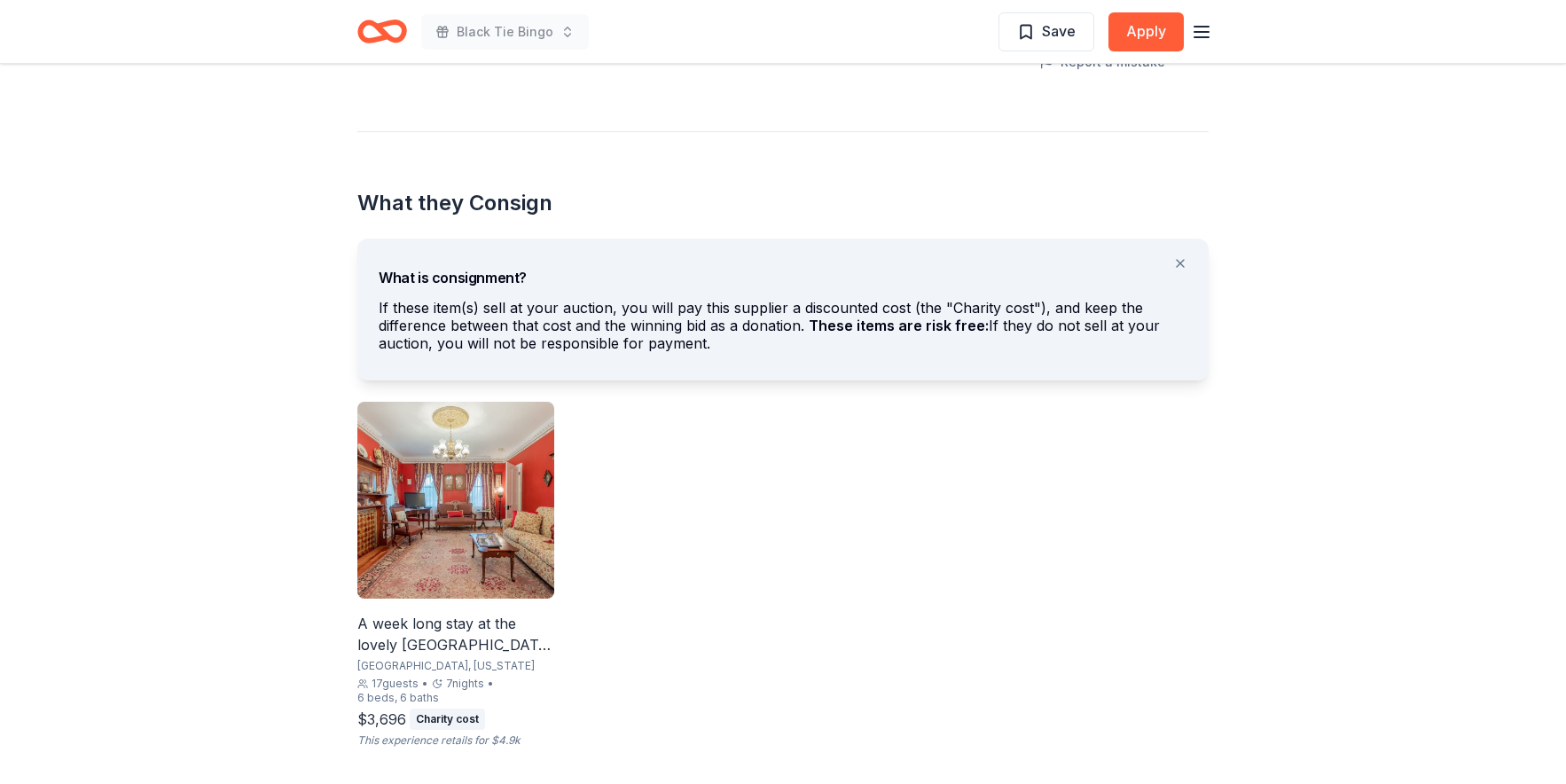
scroll to position [1015, 0]
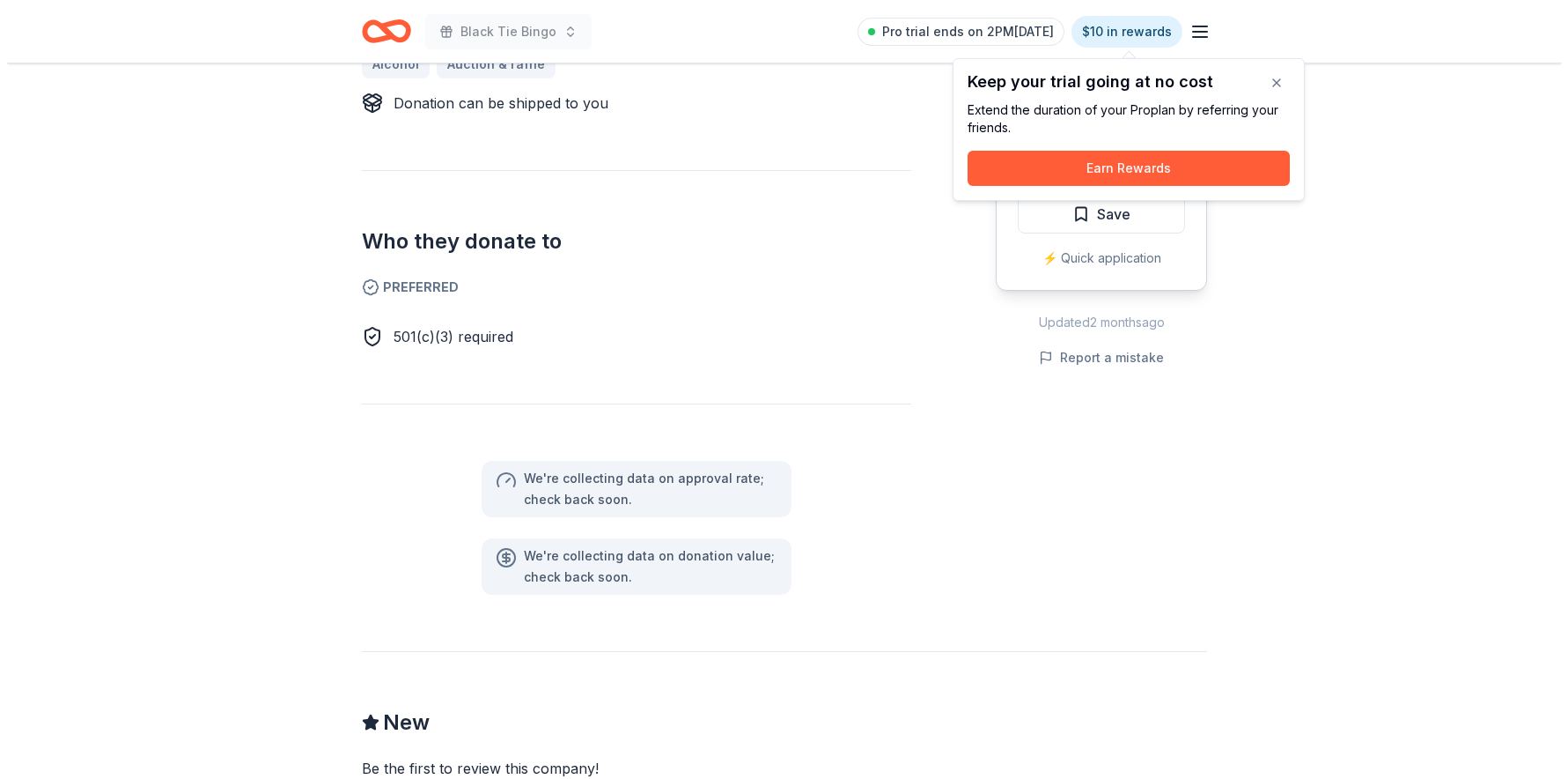
scroll to position [228, 0]
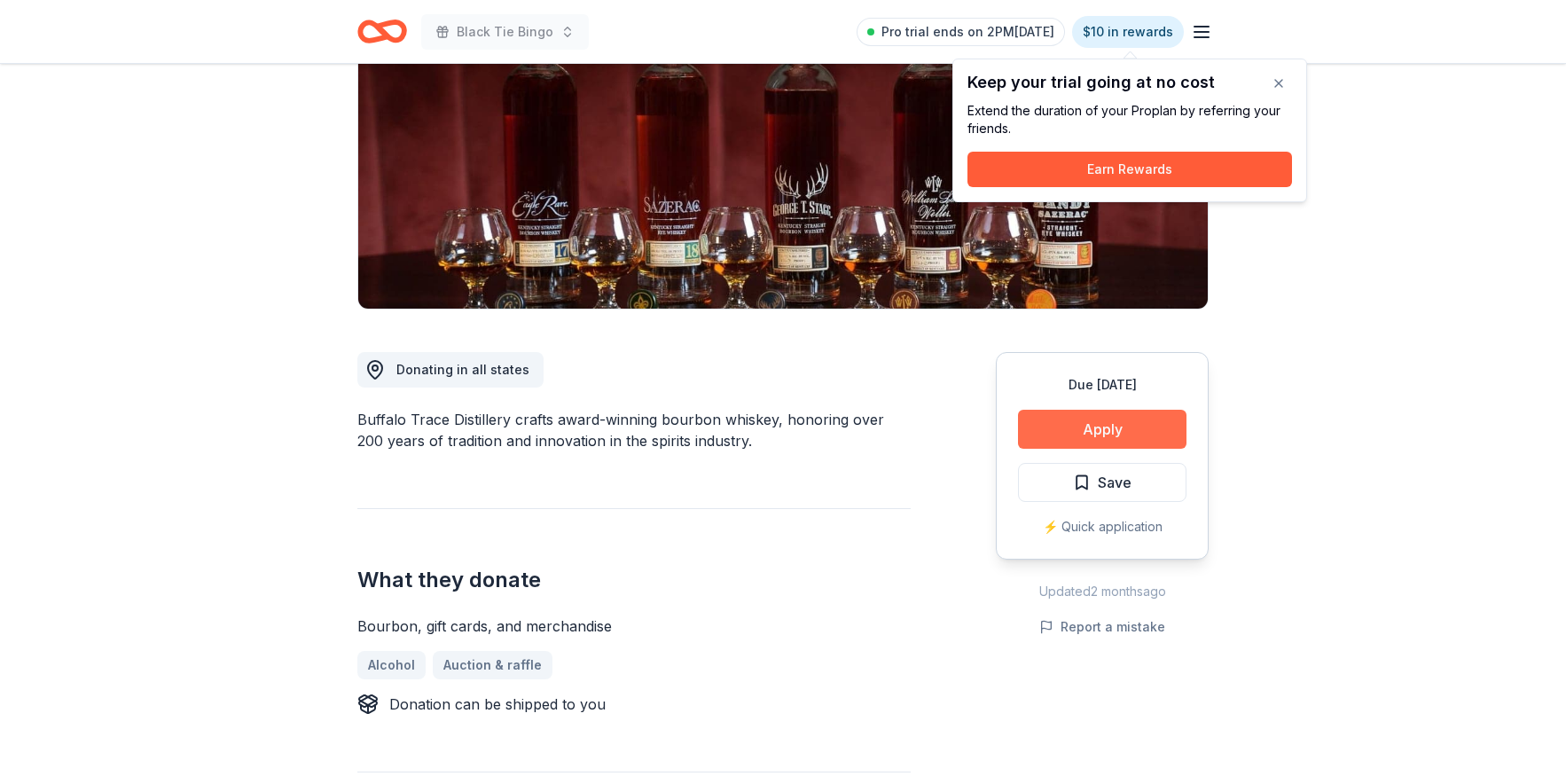
click at [1143, 436] on button "Apply" at bounding box center [1102, 429] width 168 height 39
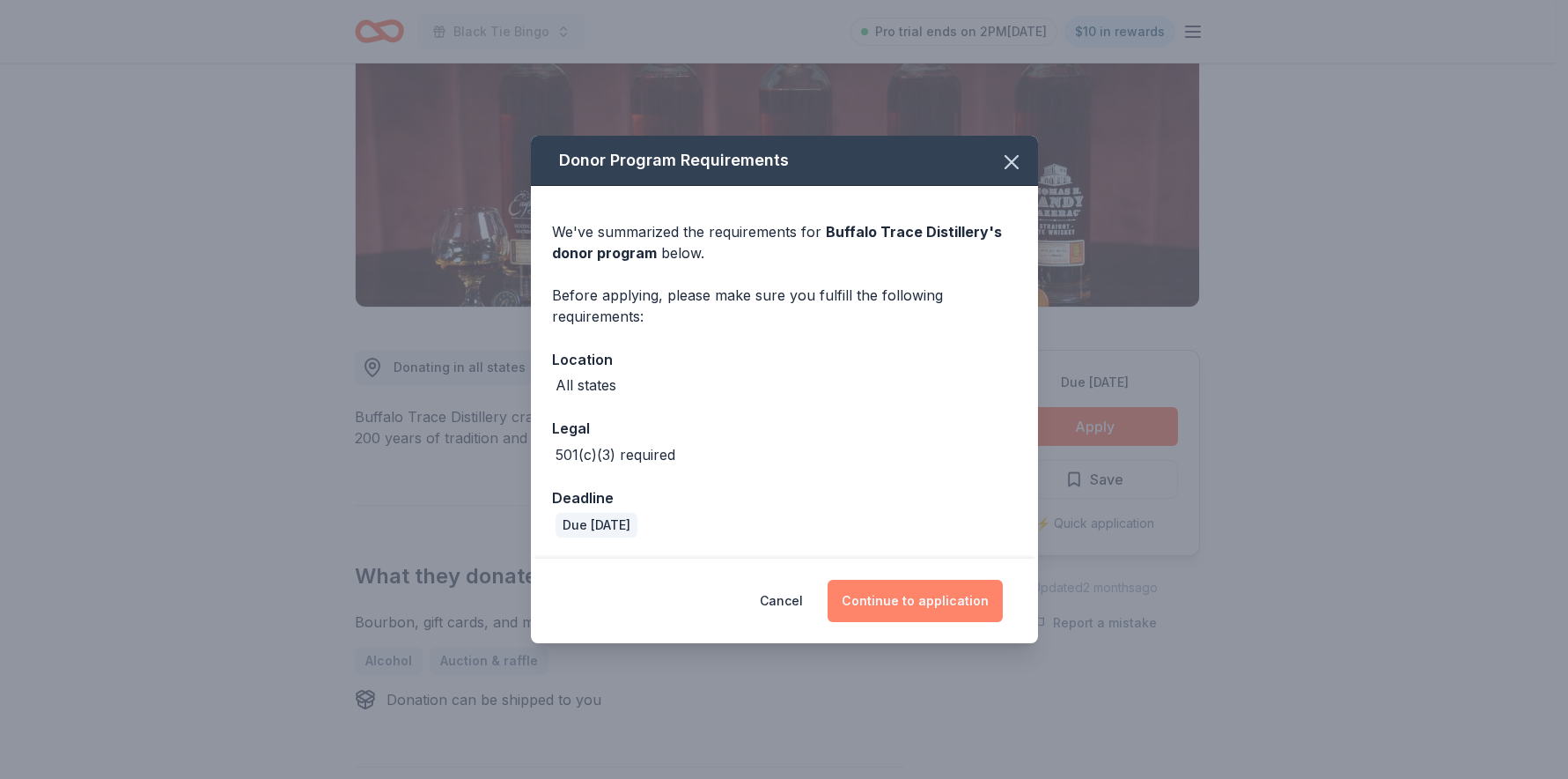
click at [917, 592] on button "Continue to application" at bounding box center [915, 600] width 175 height 42
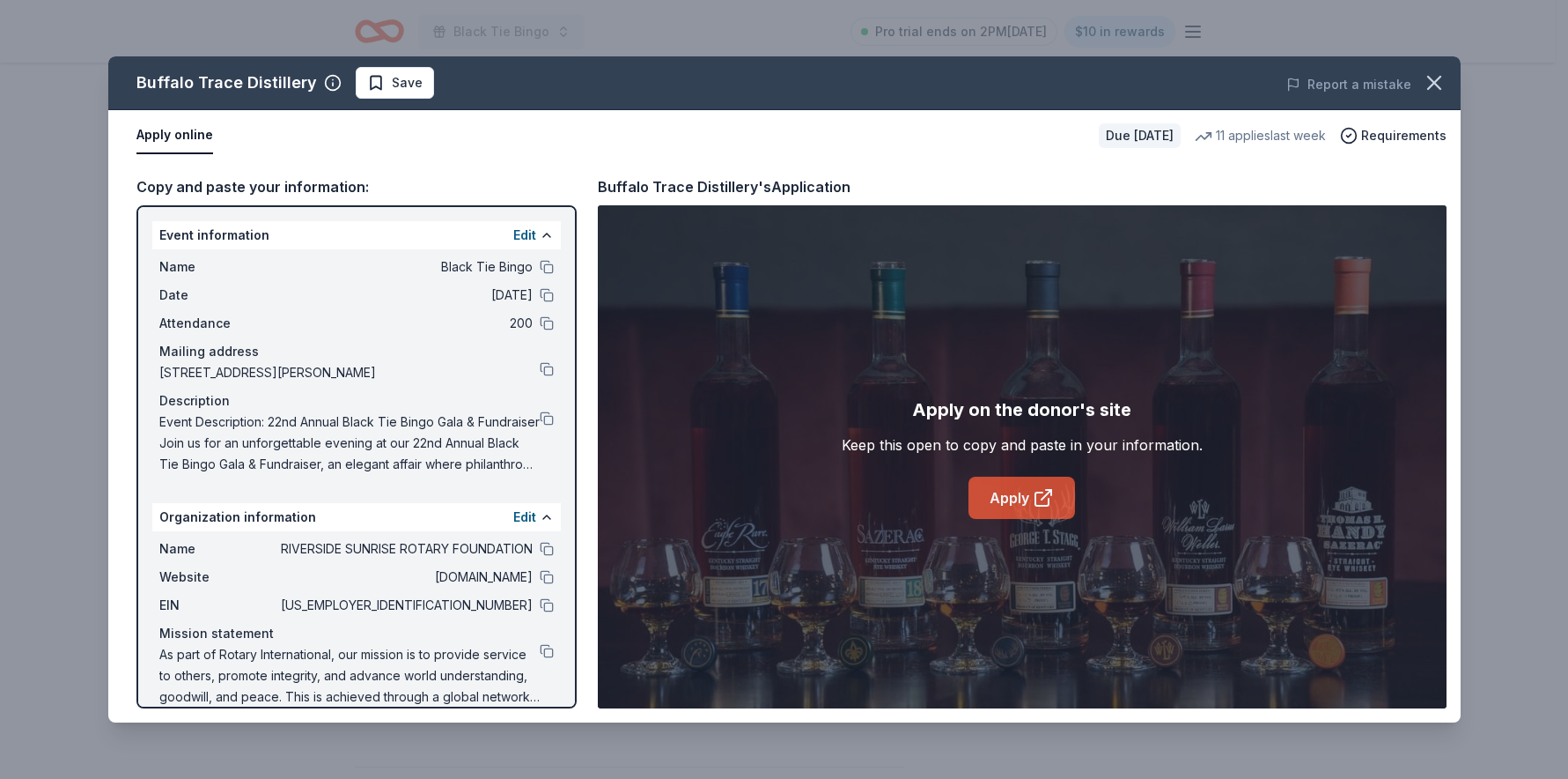
click at [992, 490] on link "Apply" at bounding box center [1021, 497] width 106 height 42
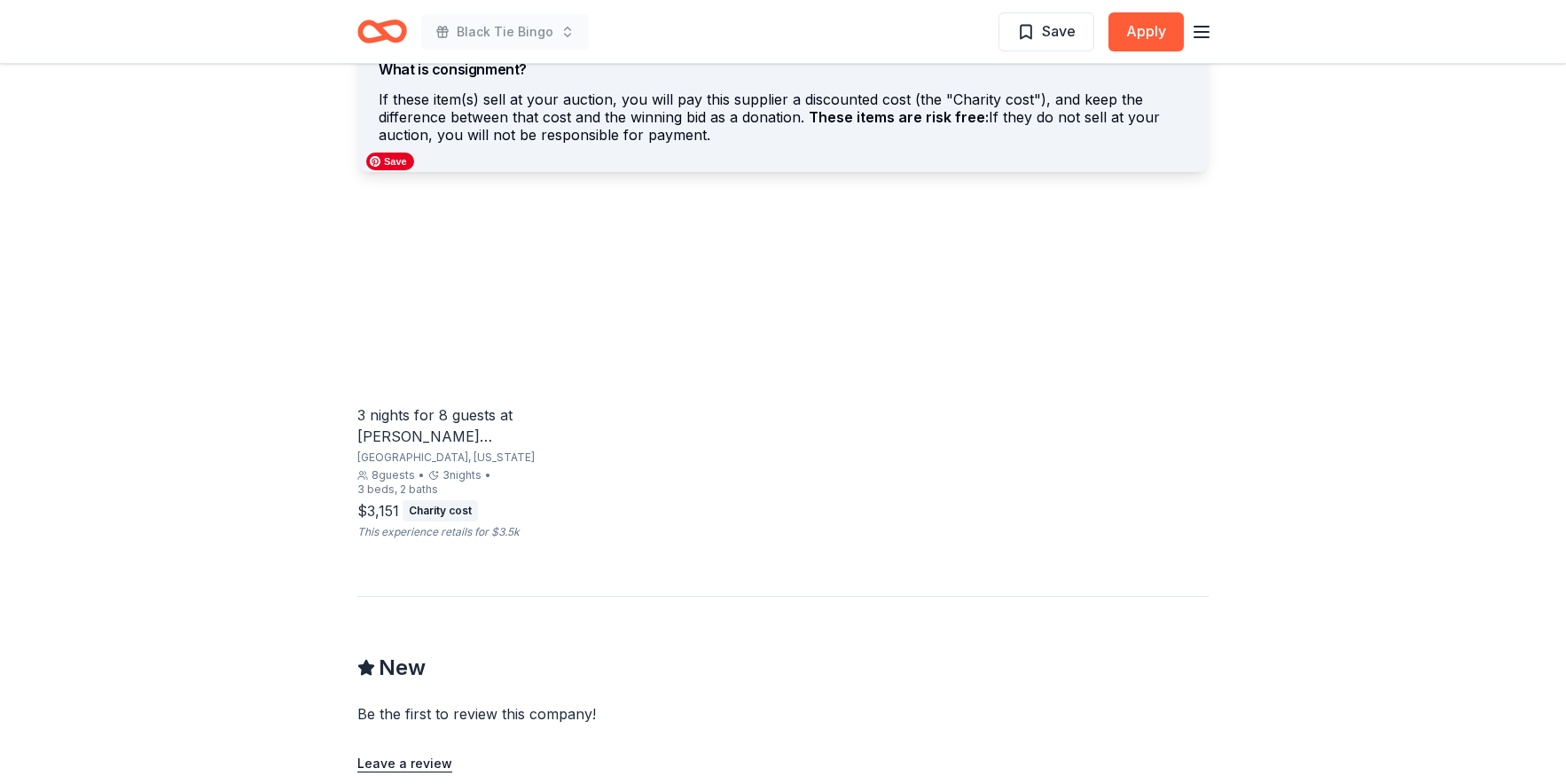
scroll to position [1215, 0]
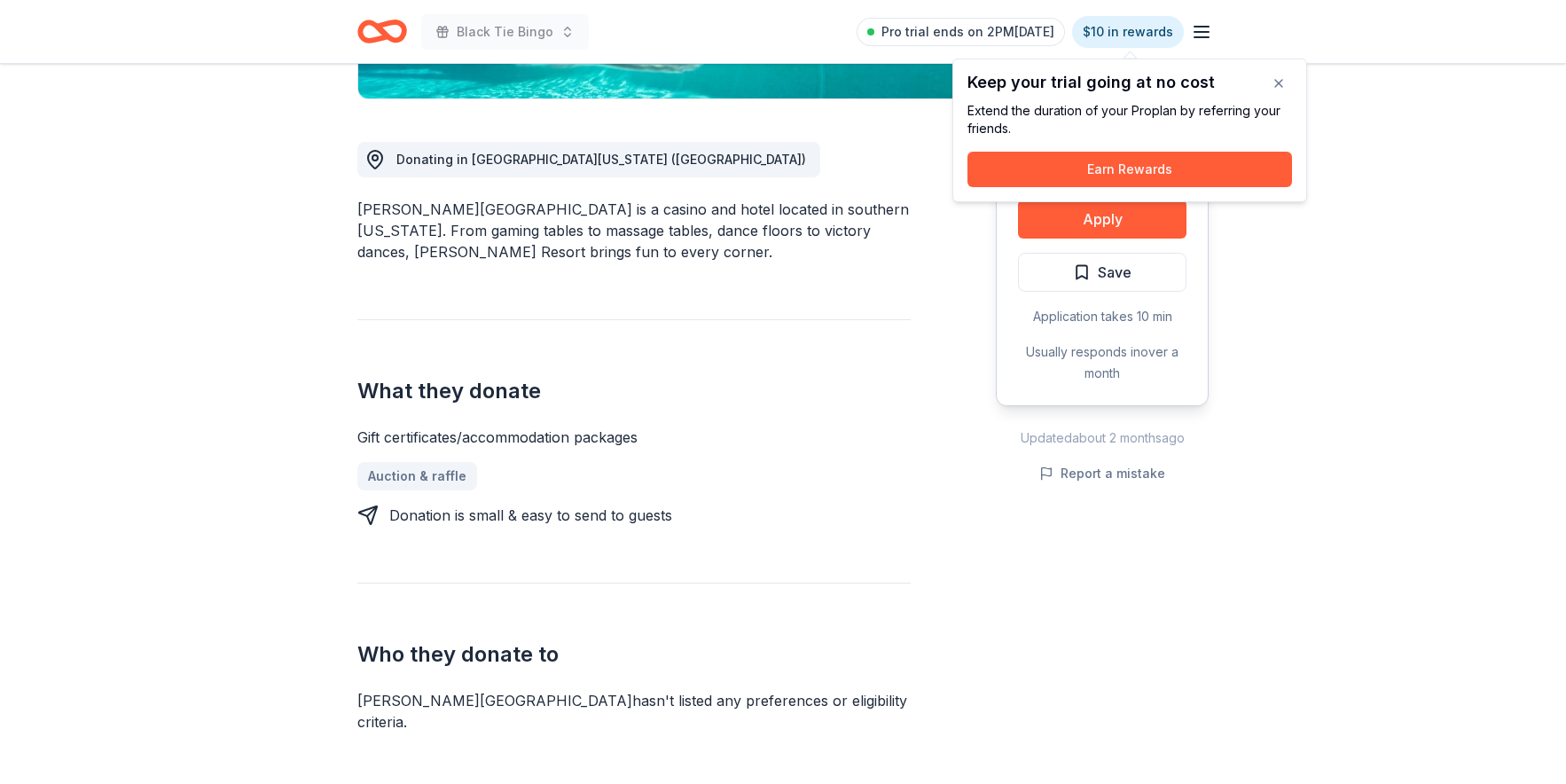
scroll to position [601, 0]
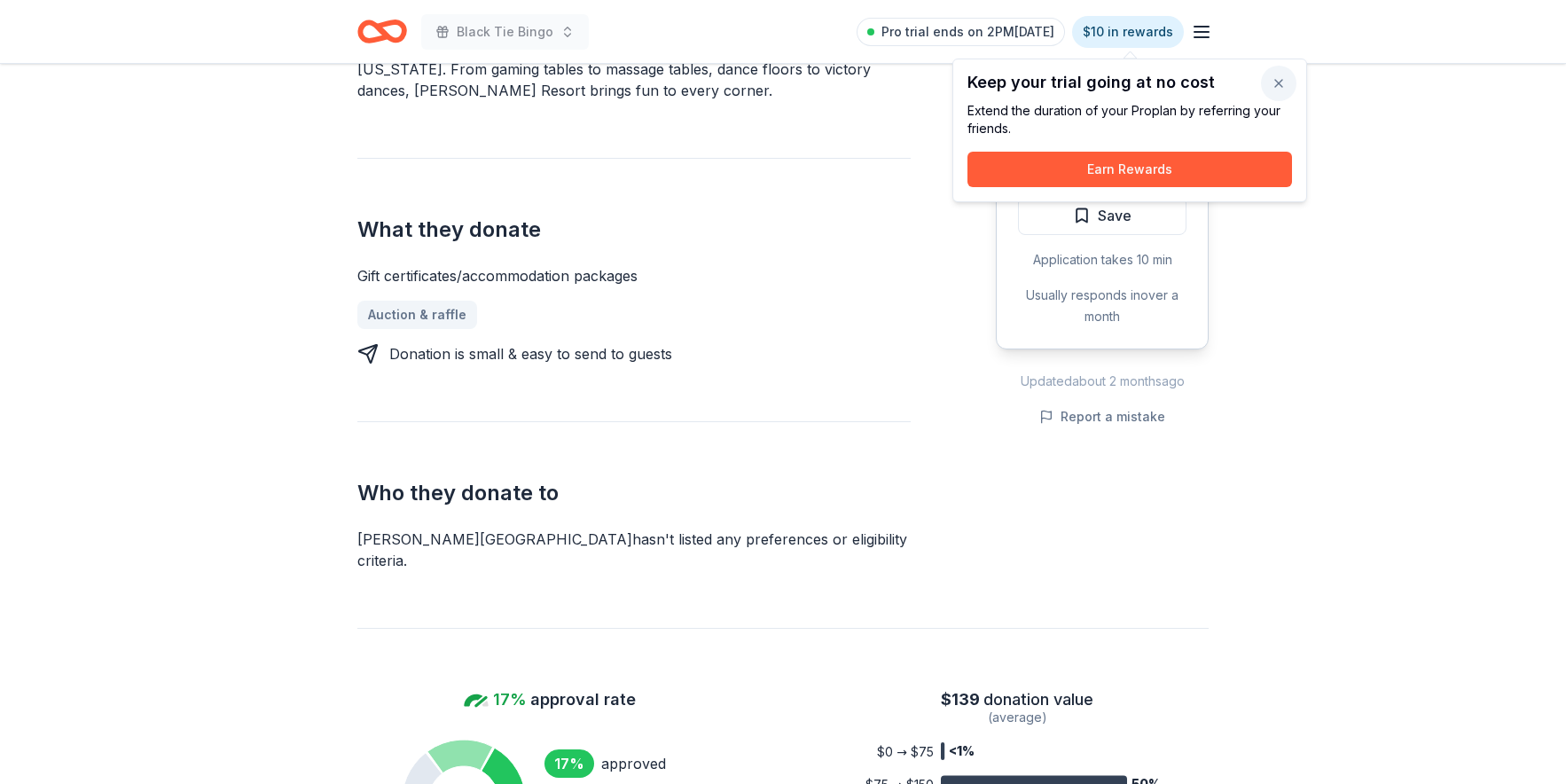
click at [1285, 79] on button "button" at bounding box center [1279, 83] width 35 height 35
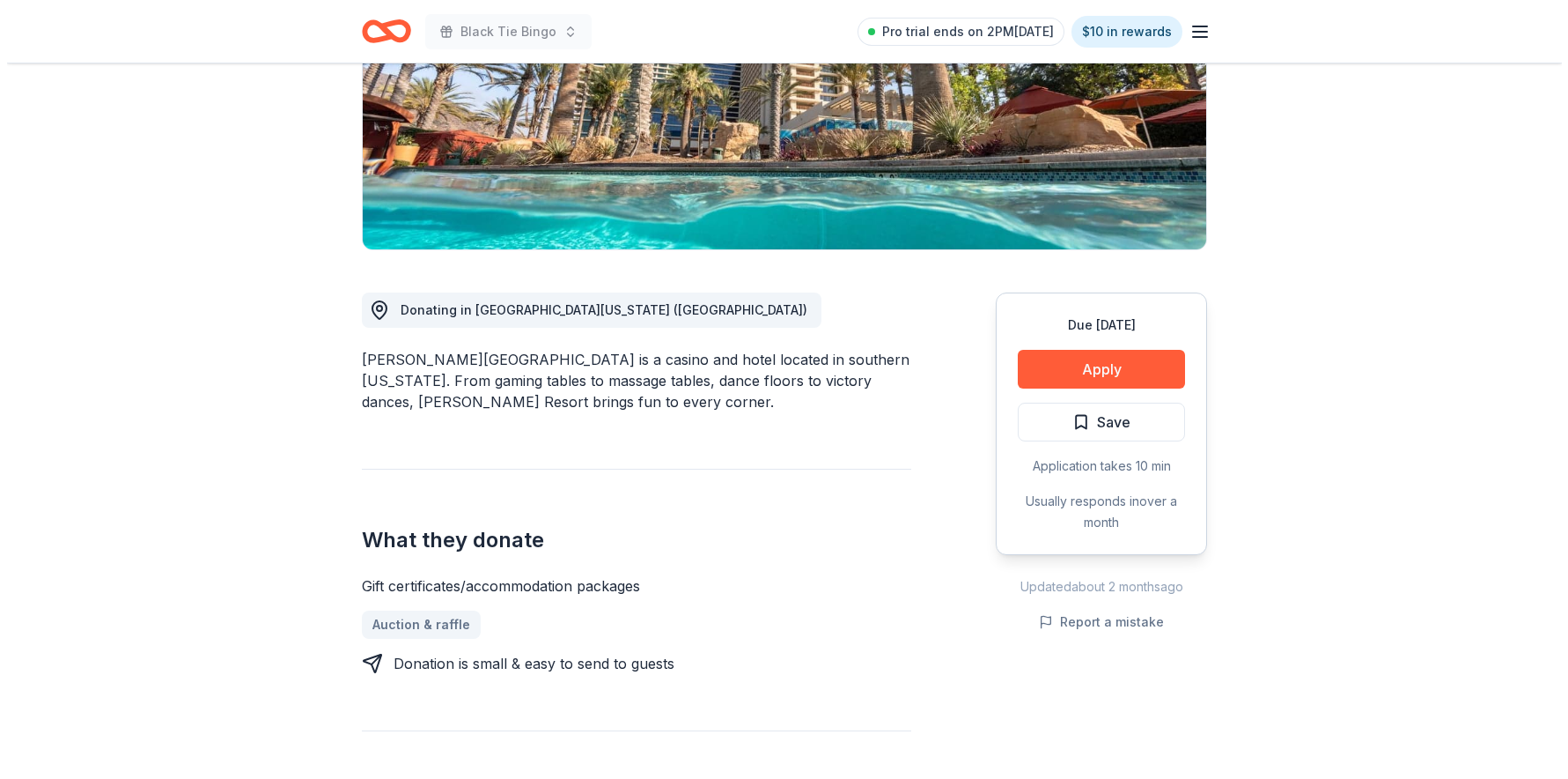
scroll to position [0, 0]
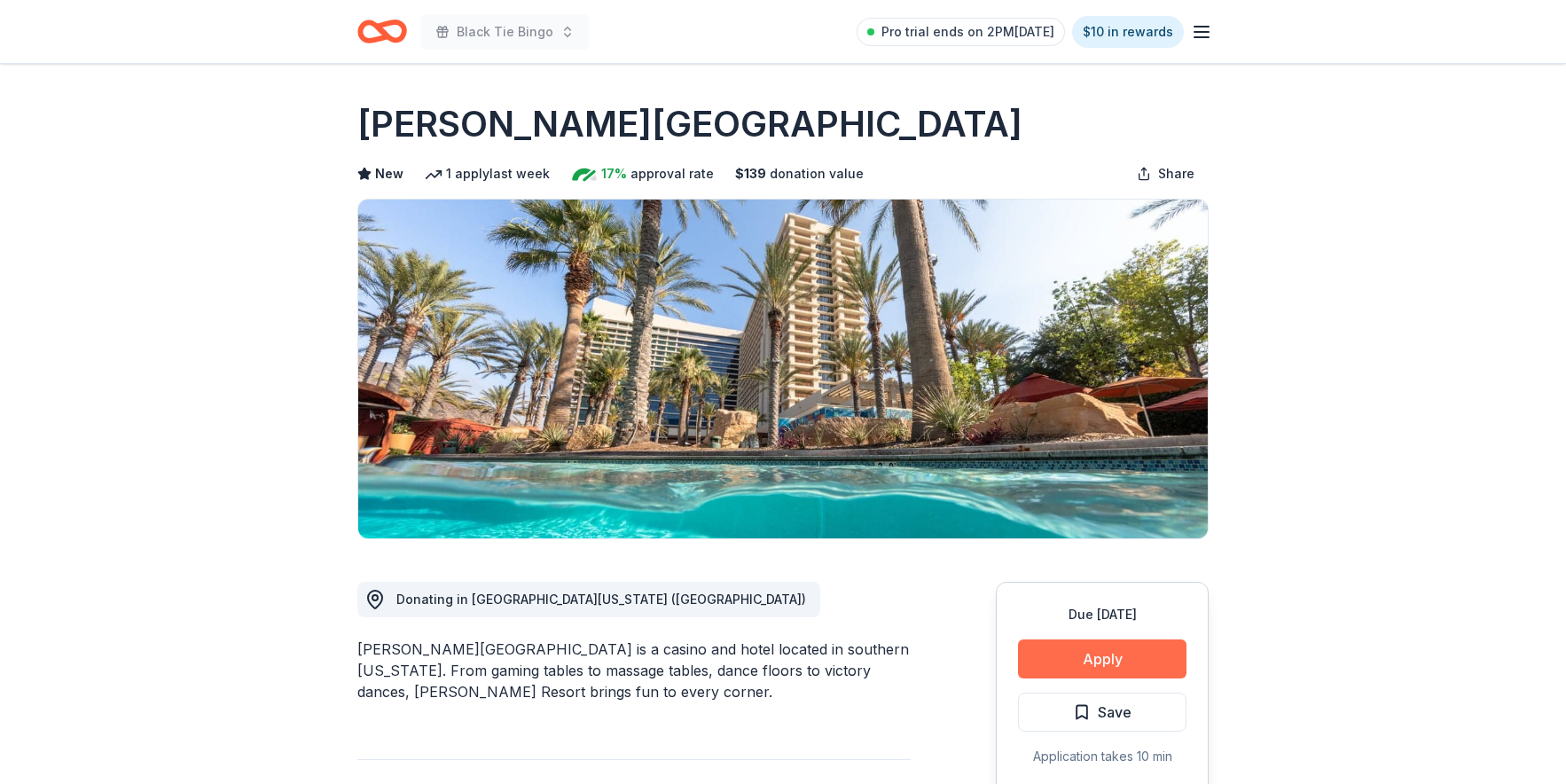
click at [1111, 656] on button "Apply" at bounding box center [1102, 659] width 168 height 39
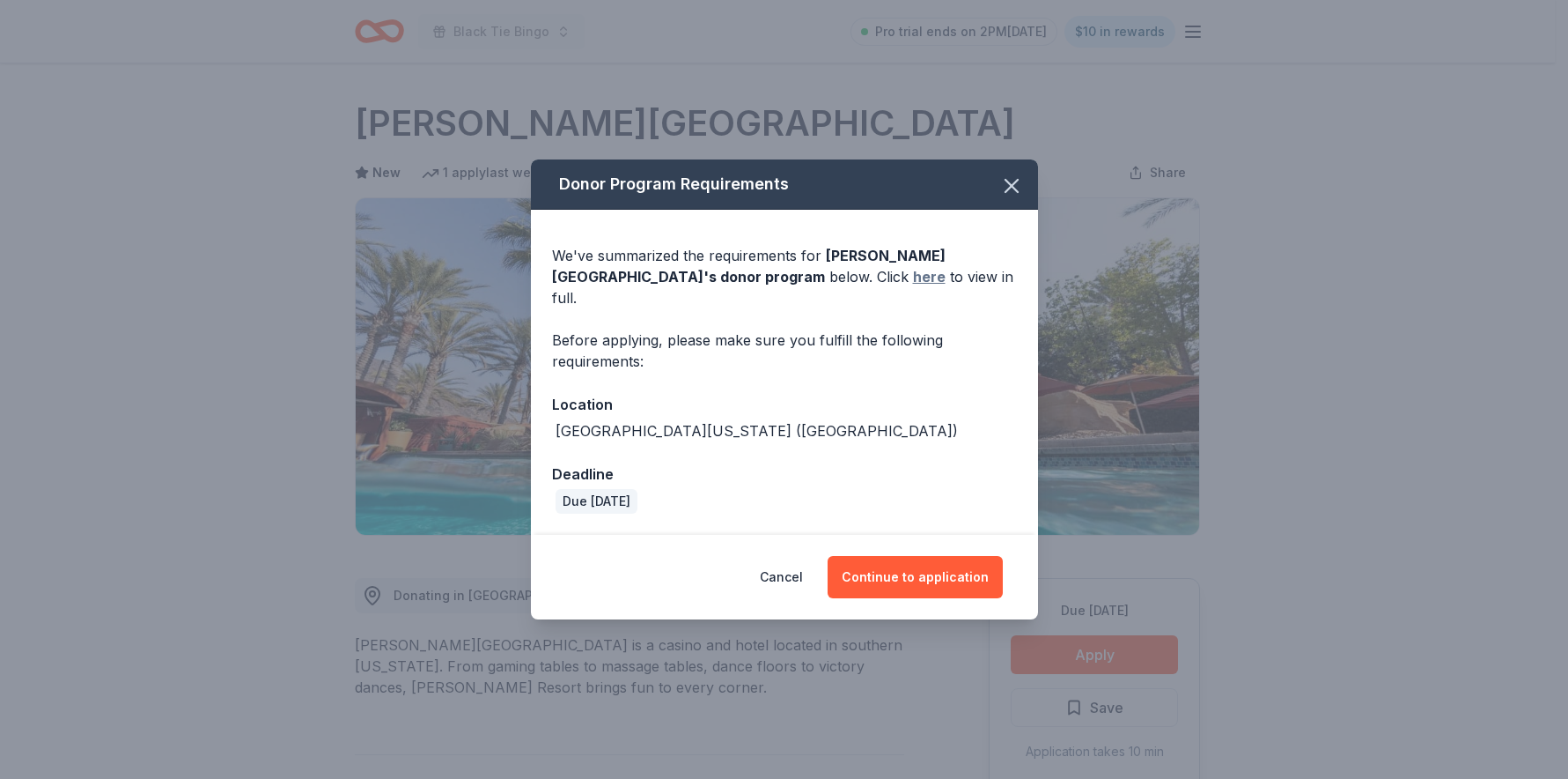
click at [913, 283] on link "here" at bounding box center [929, 276] width 32 height 21
click at [915, 564] on button "Continue to application" at bounding box center [915, 577] width 175 height 42
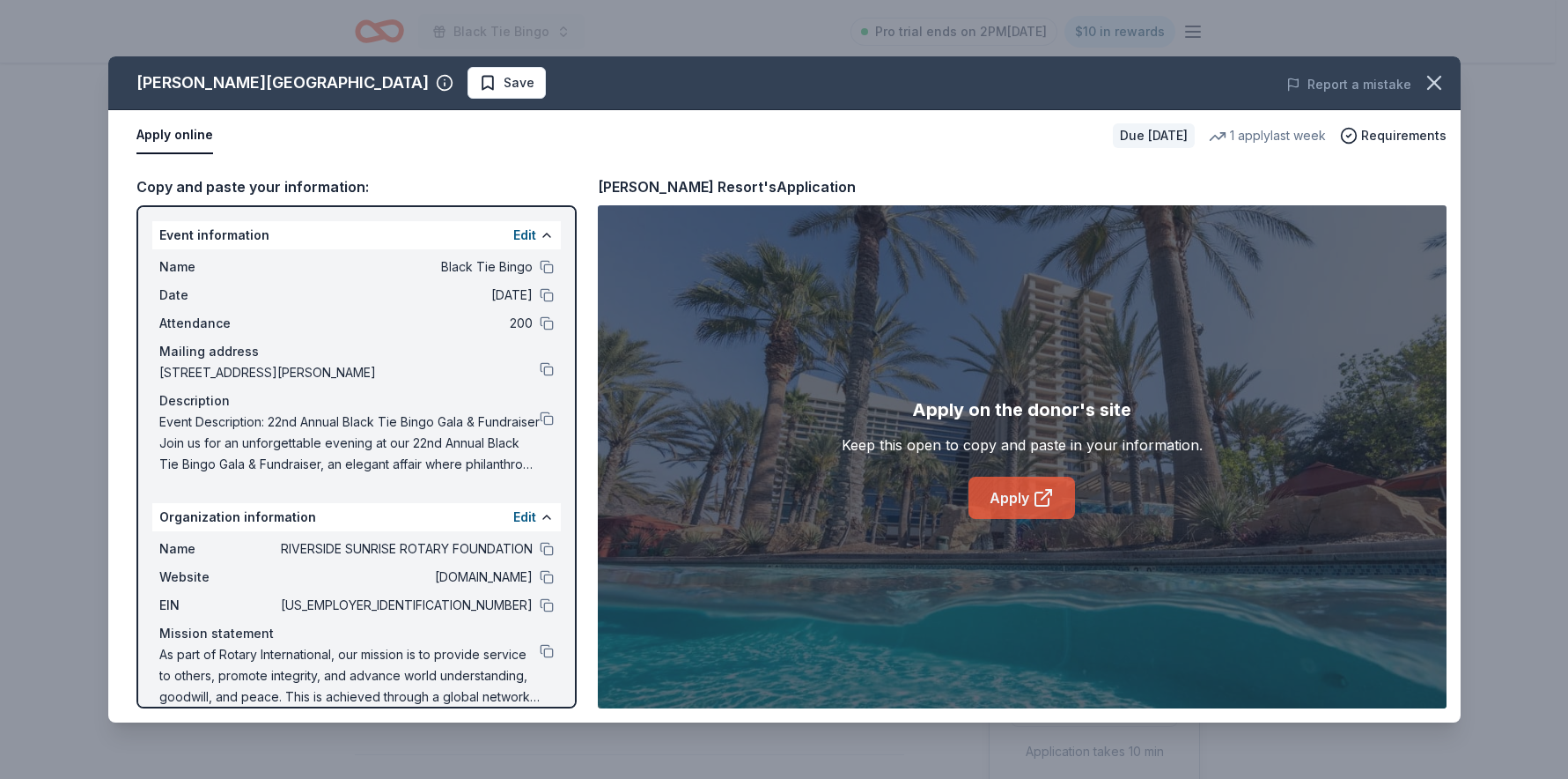
click at [1020, 496] on link "Apply" at bounding box center [1021, 497] width 106 height 42
